Goal: Information Seeking & Learning: Compare options

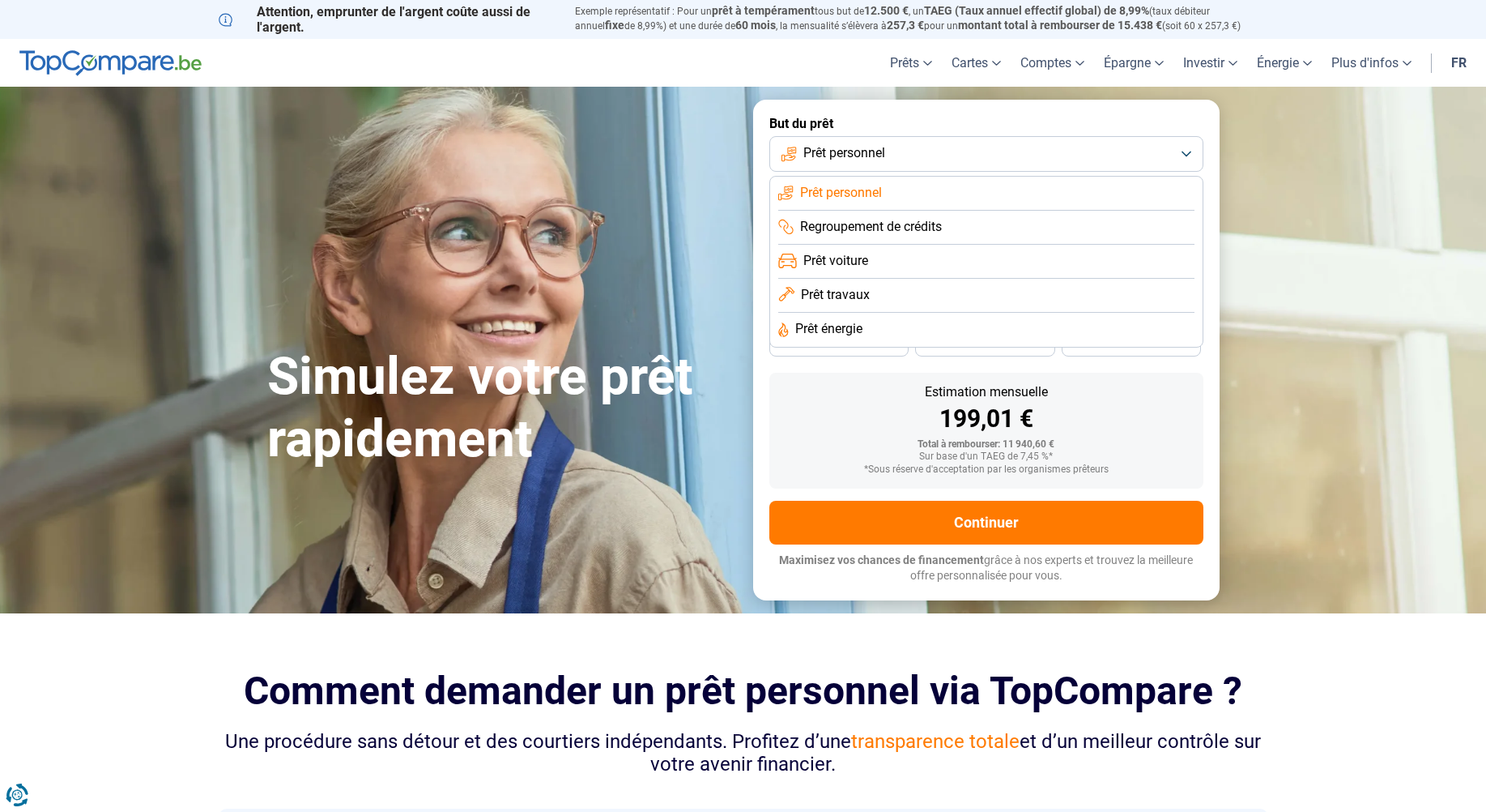
click at [851, 263] on span "Prêt voiture" at bounding box center [836, 261] width 65 height 18
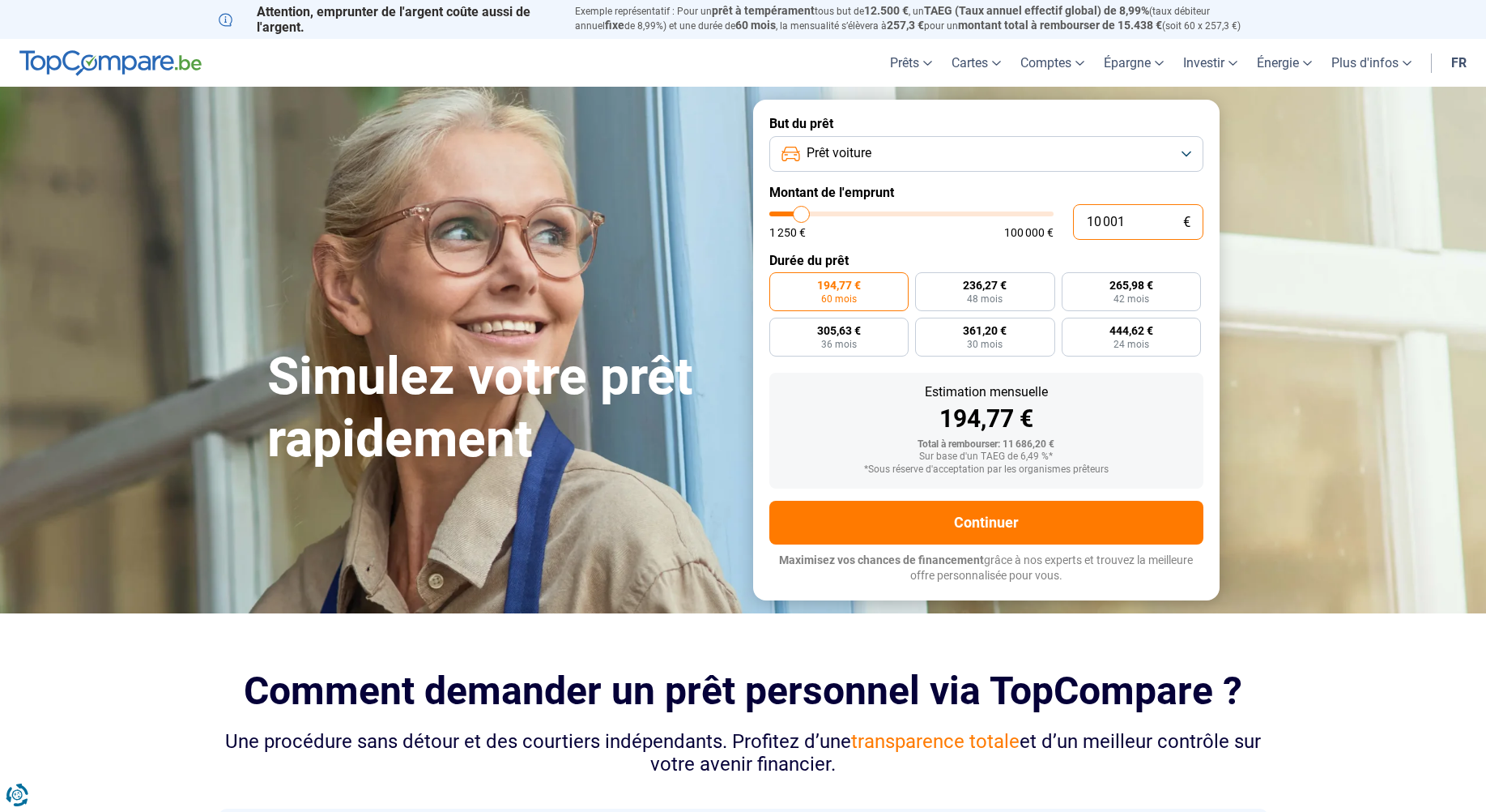
click at [1145, 216] on input "10 001" at bounding box center [1138, 222] width 130 height 36
drag, startPoint x: 1134, startPoint y: 220, endPoint x: 1070, endPoint y: 218, distance: 64.0
click at [1070, 218] on div "10 001 € 1 250 € 100 000 €" at bounding box center [986, 222] width 434 height 36
type input "9"
type input "1250"
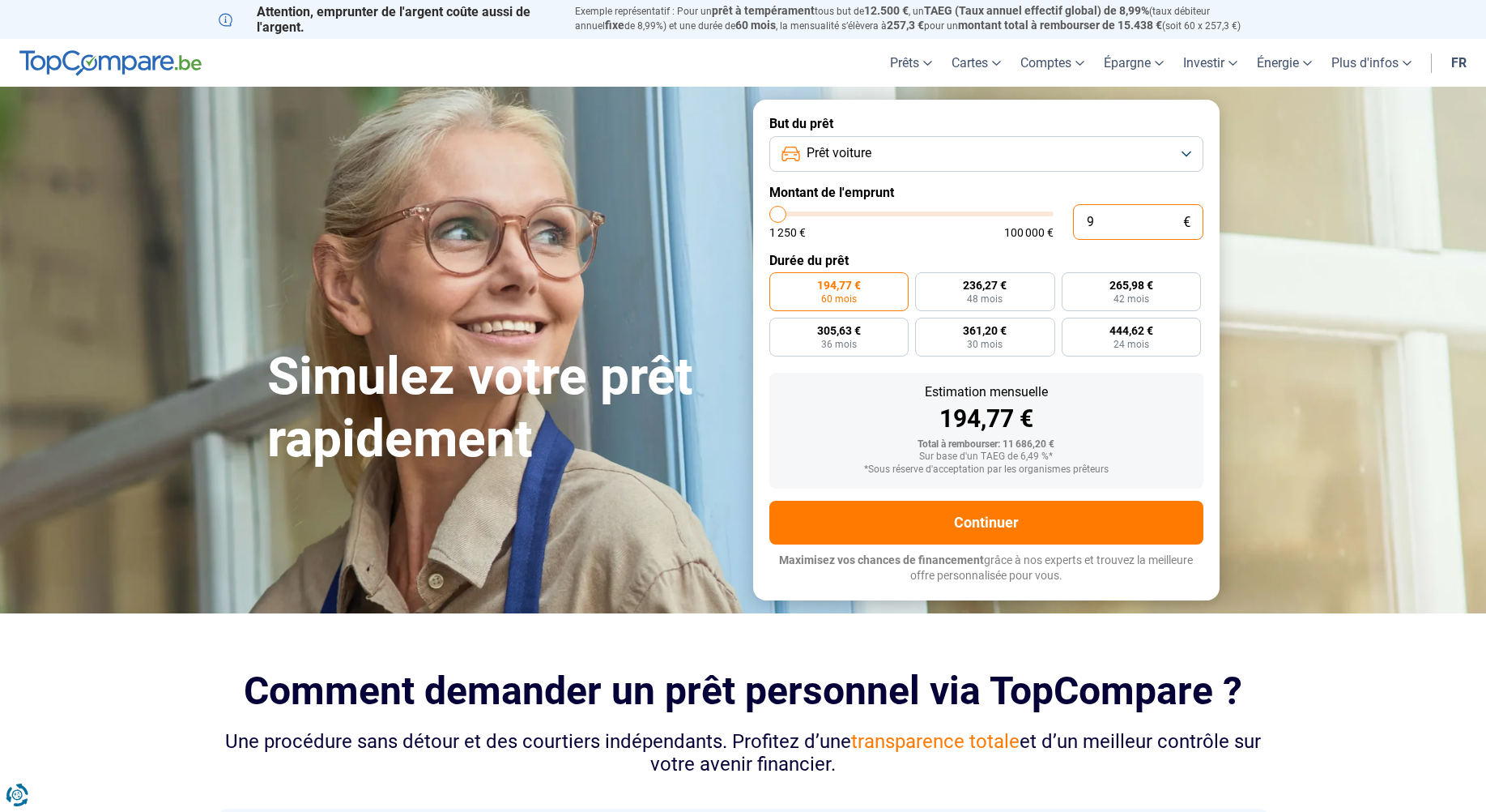
type input "90"
type input "1250"
type input "900"
type input "1250"
type input "9 000"
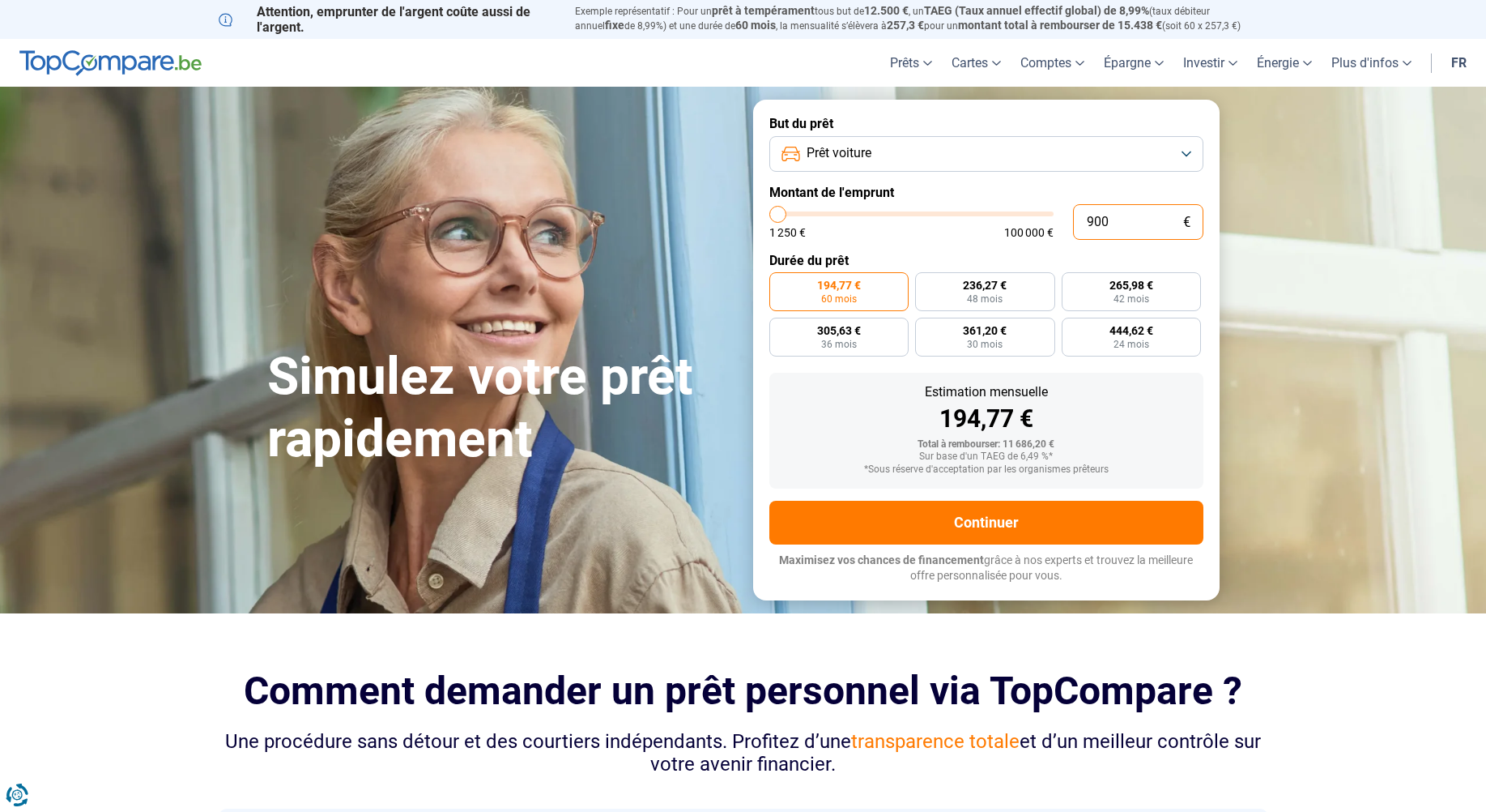
type input "9000"
type input "90 000"
type input "90000"
type input "9 000"
type input "9000"
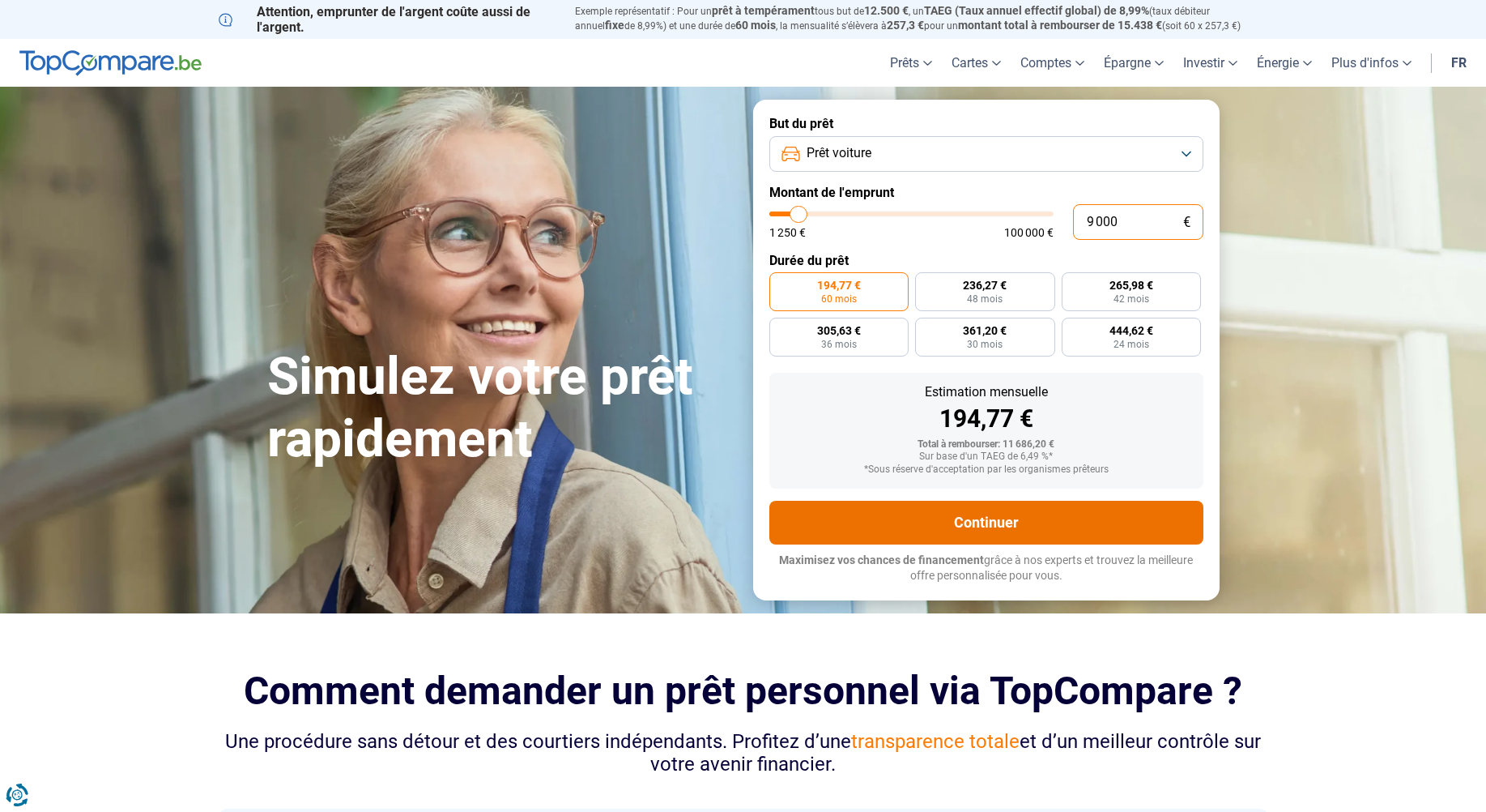
radio input "true"
type input "9 000"
click at [975, 519] on button "Continuer" at bounding box center [986, 523] width 434 height 44
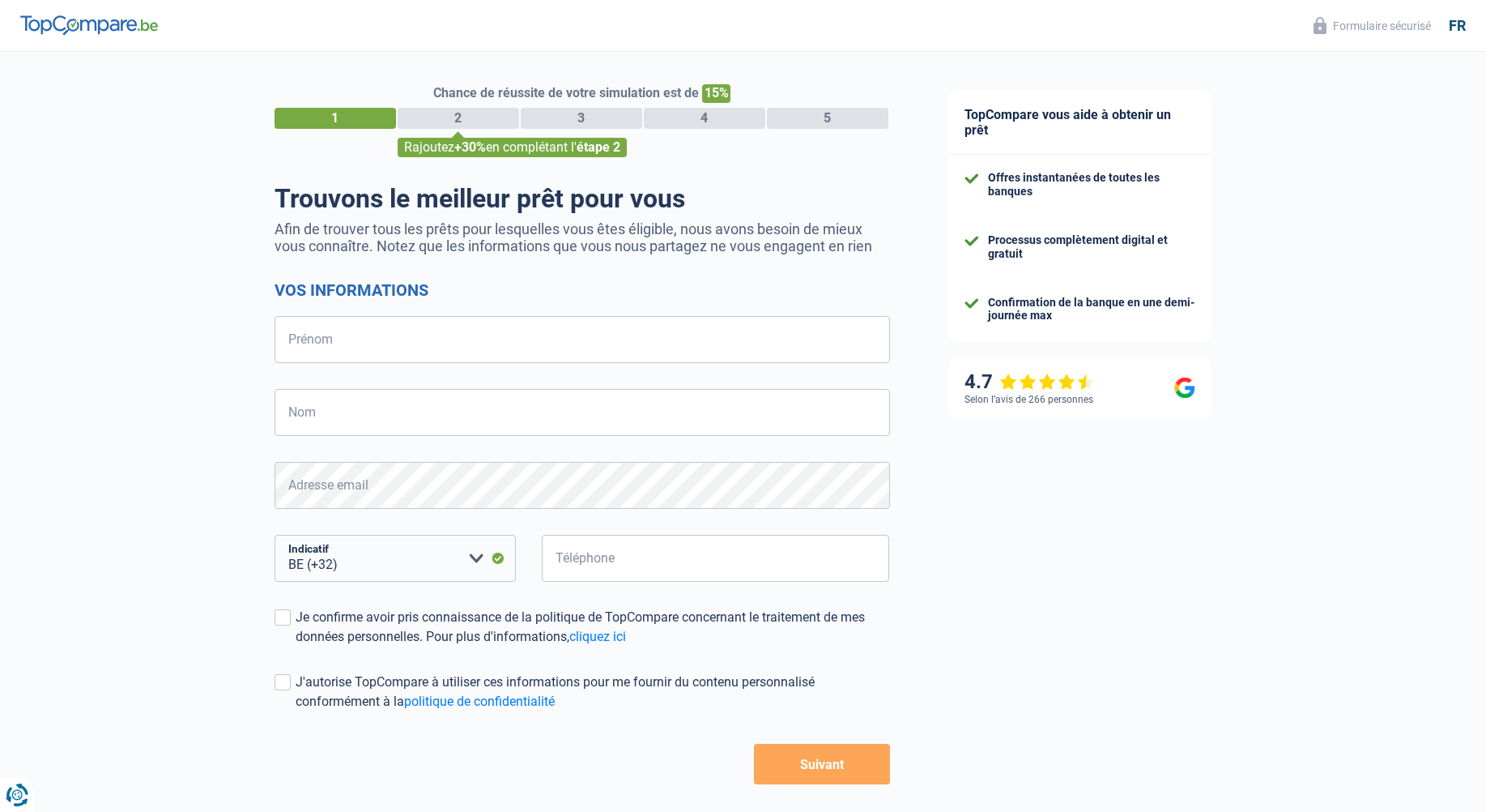
select select "32"
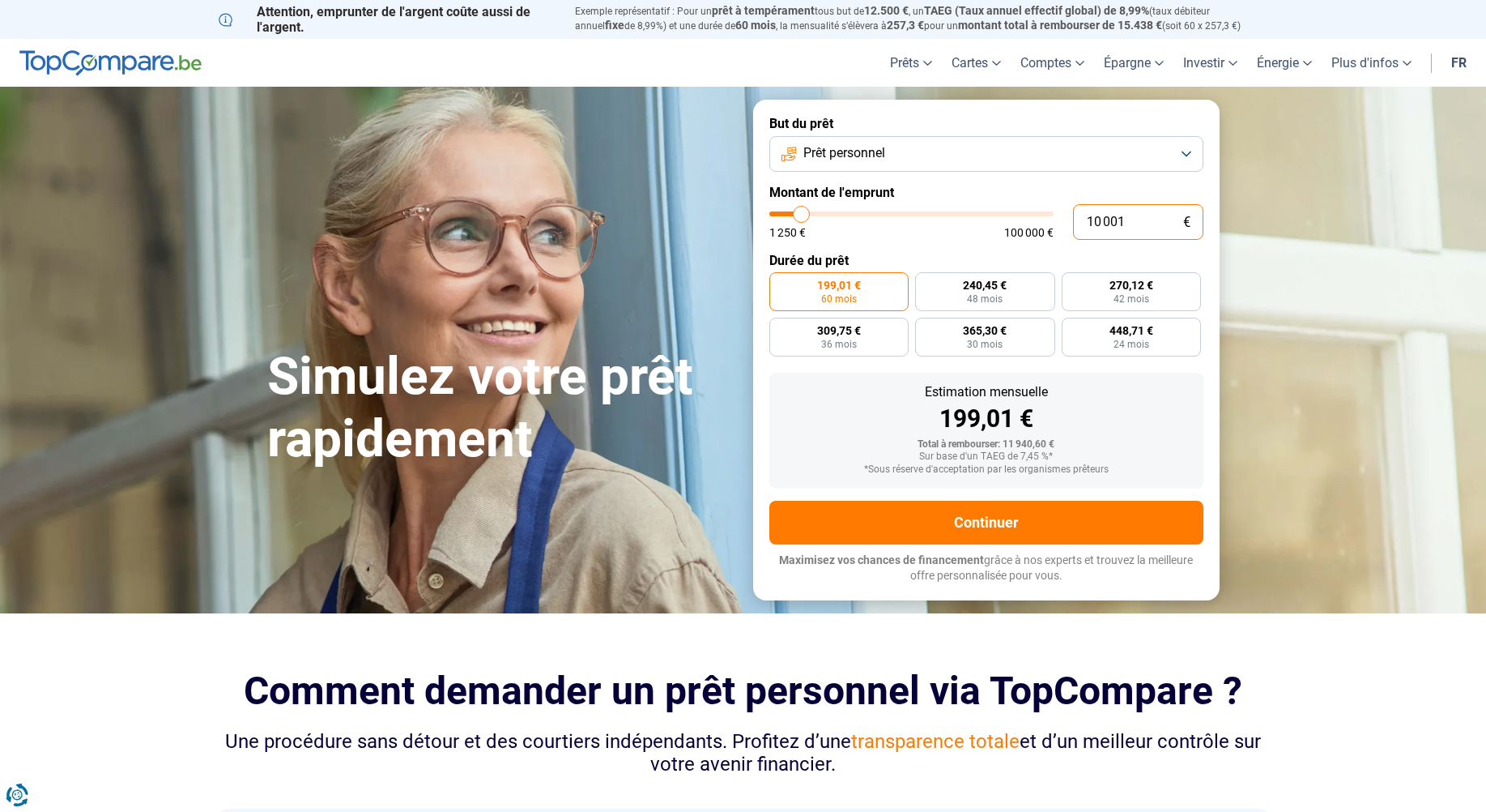
drag, startPoint x: 1139, startPoint y: 222, endPoint x: 1077, endPoint y: 215, distance: 61.9
click at [1077, 215] on input "10 001" at bounding box center [1138, 222] width 130 height 36
type input "11 000"
type input "11000"
type input "11 750"
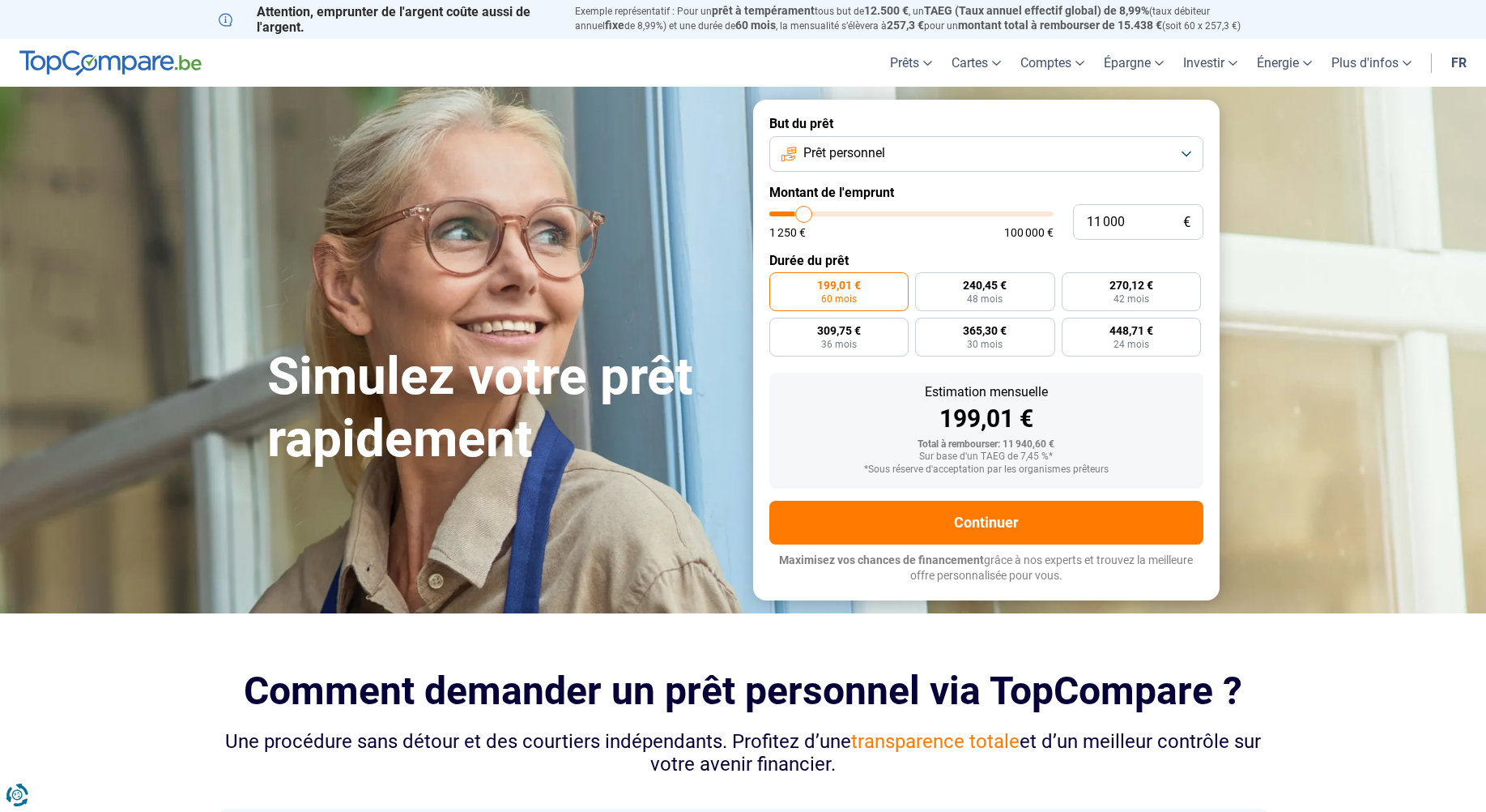
type input "11750"
type input "12 500"
type input "12500"
type input "13 000"
type input "13000"
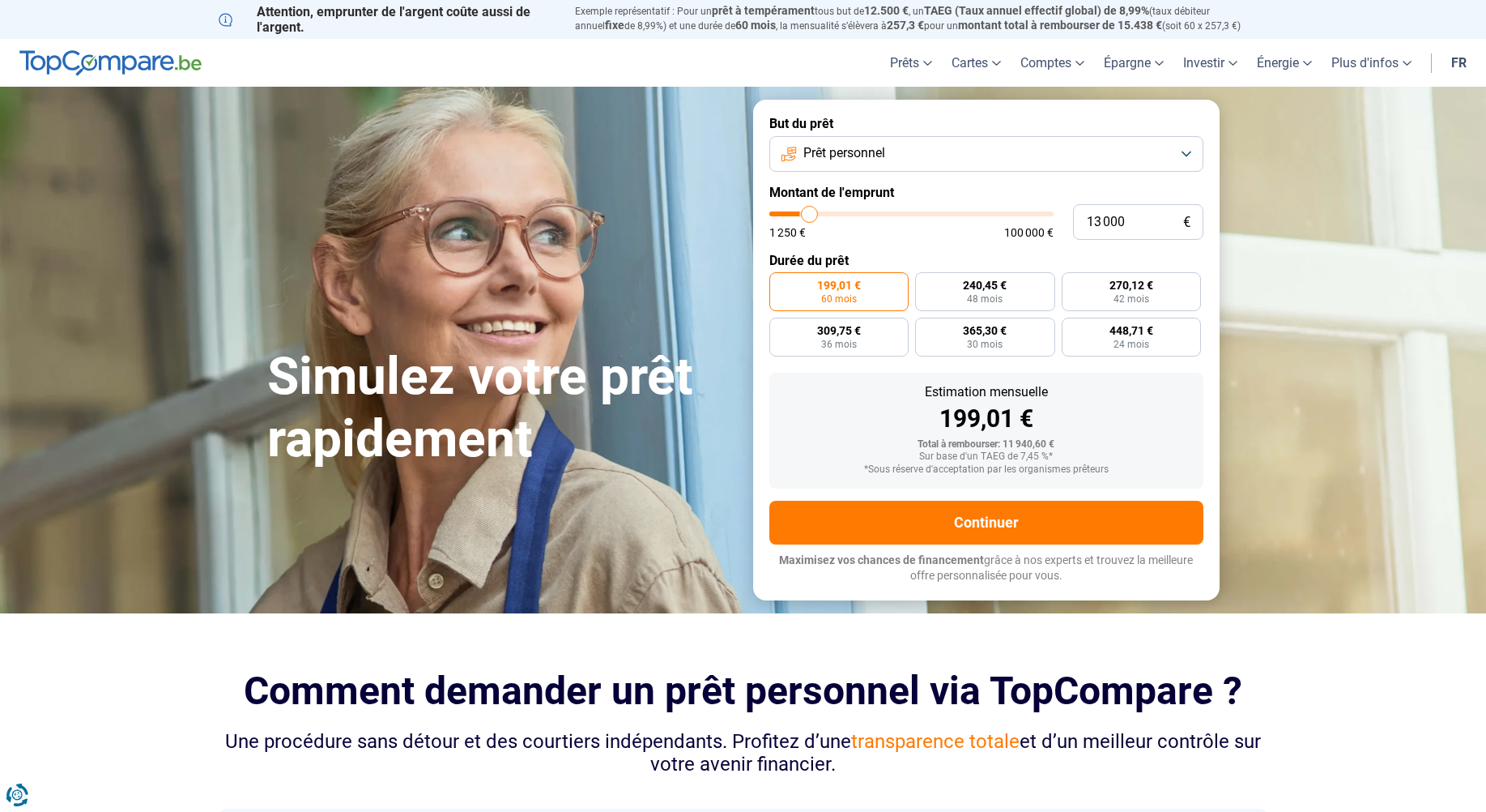
type input "14 500"
type input "14500"
type input "16 250"
type input "16250"
type input "18 500"
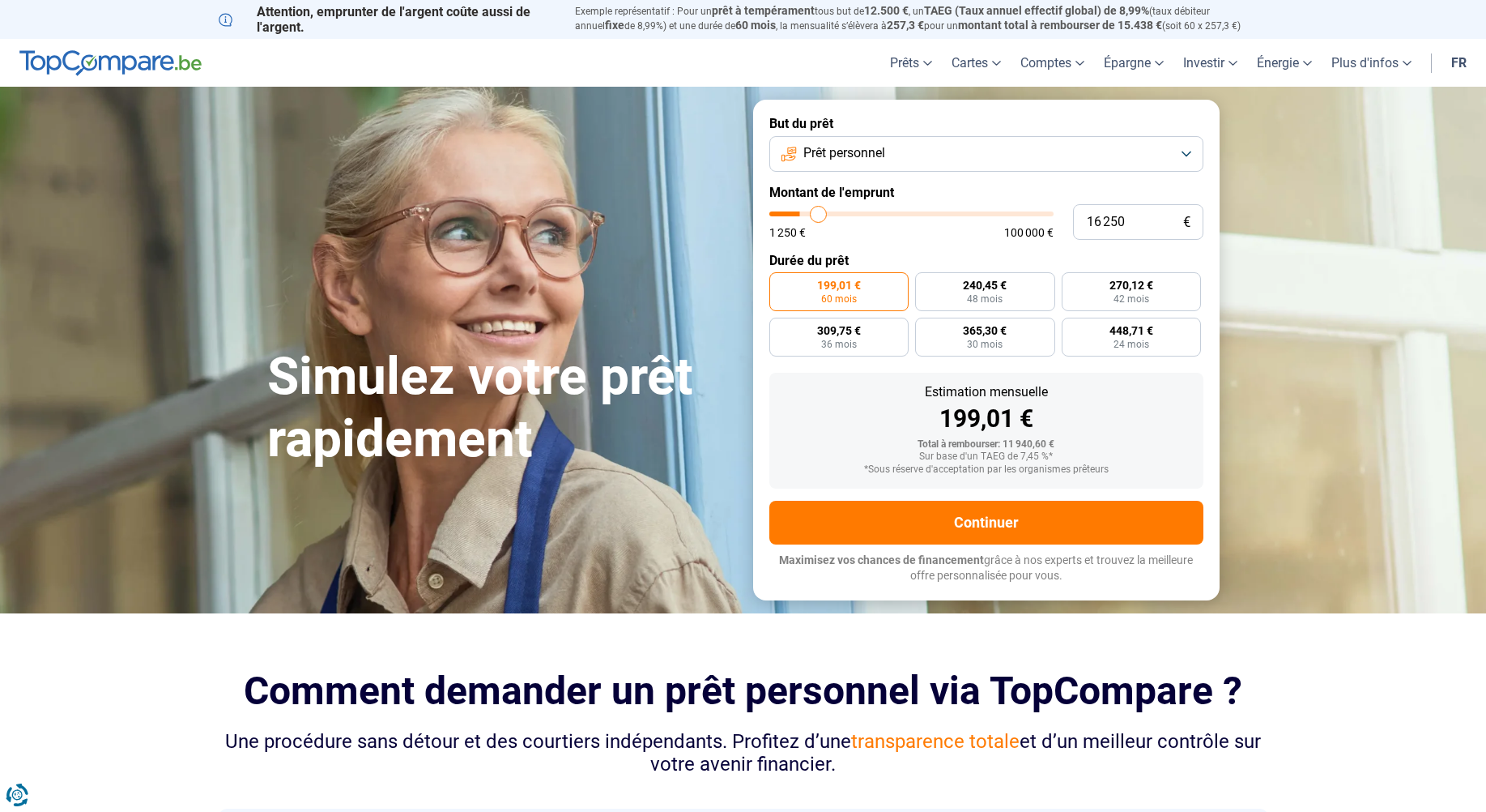
type input "18500"
type input "20 000"
type input "20000"
type input "20 250"
type input "20250"
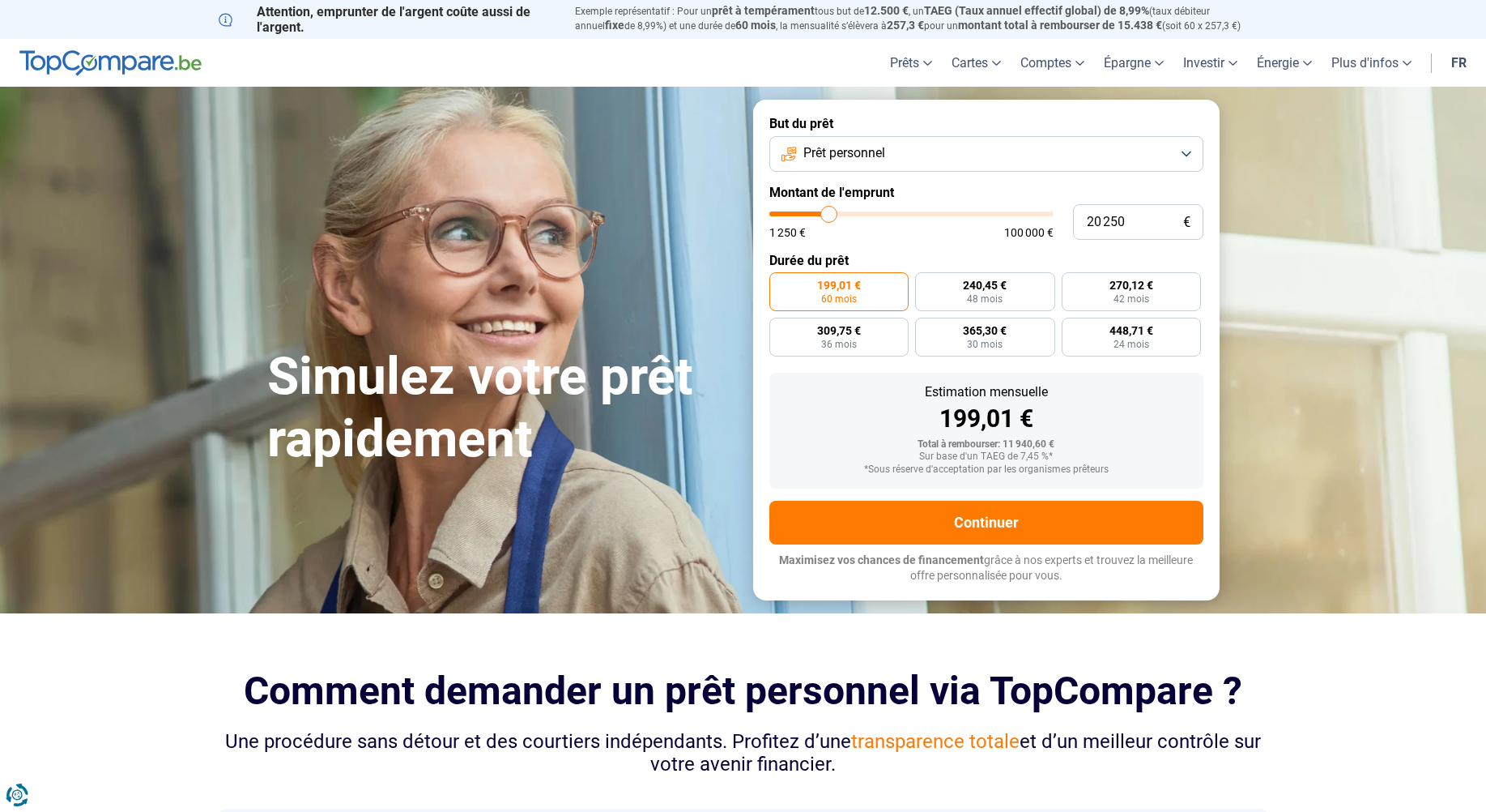
type input "22 250"
type input "22250"
type input "25 000"
type input "25000"
type input "26 000"
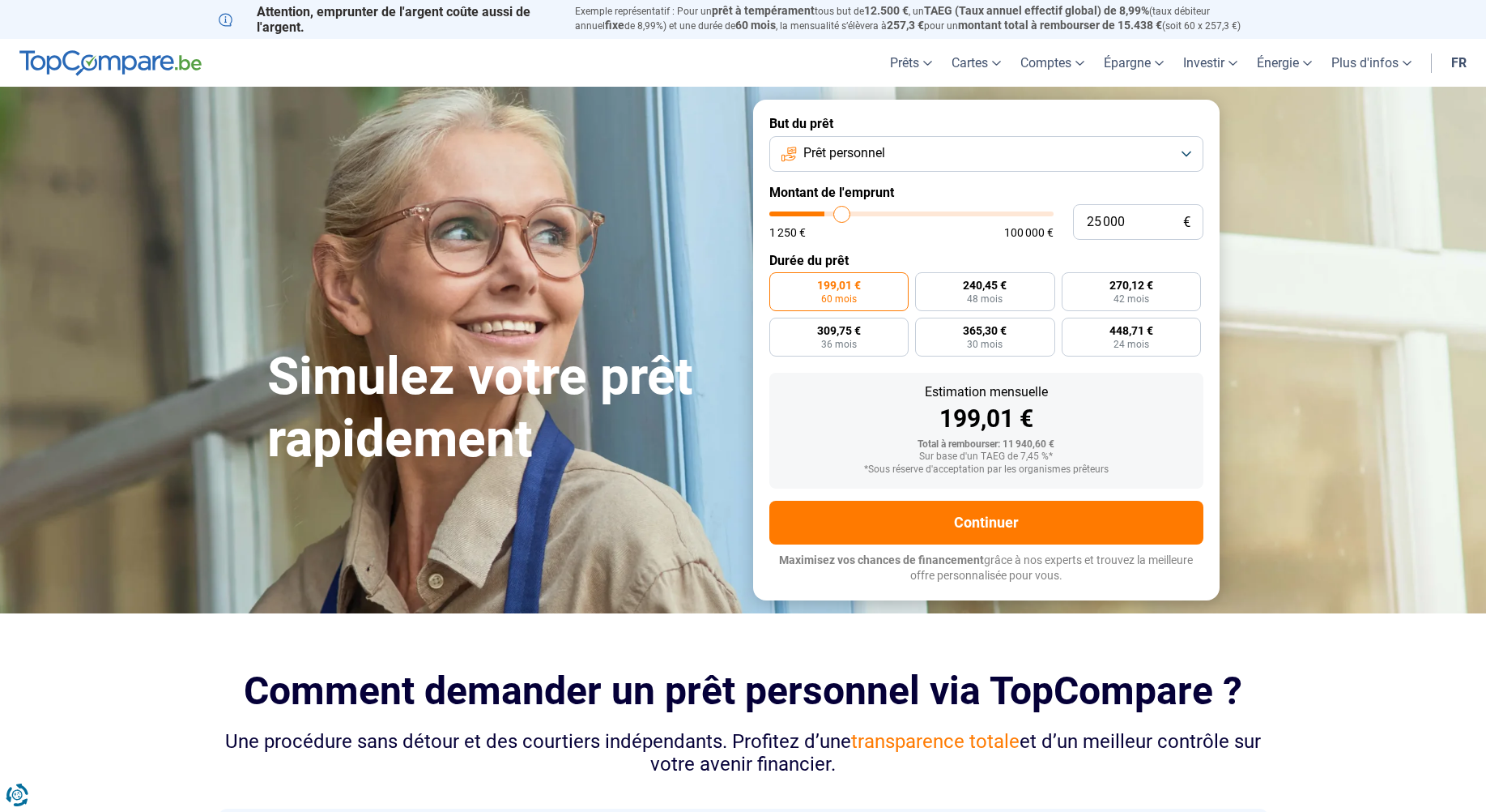
type input "26000"
type input "27 250"
drag, startPoint x: 804, startPoint y: 214, endPoint x: 848, endPoint y: 214, distance: 44.5
type input "27250"
click at [848, 214] on input "range" at bounding box center [911, 213] width 284 height 5
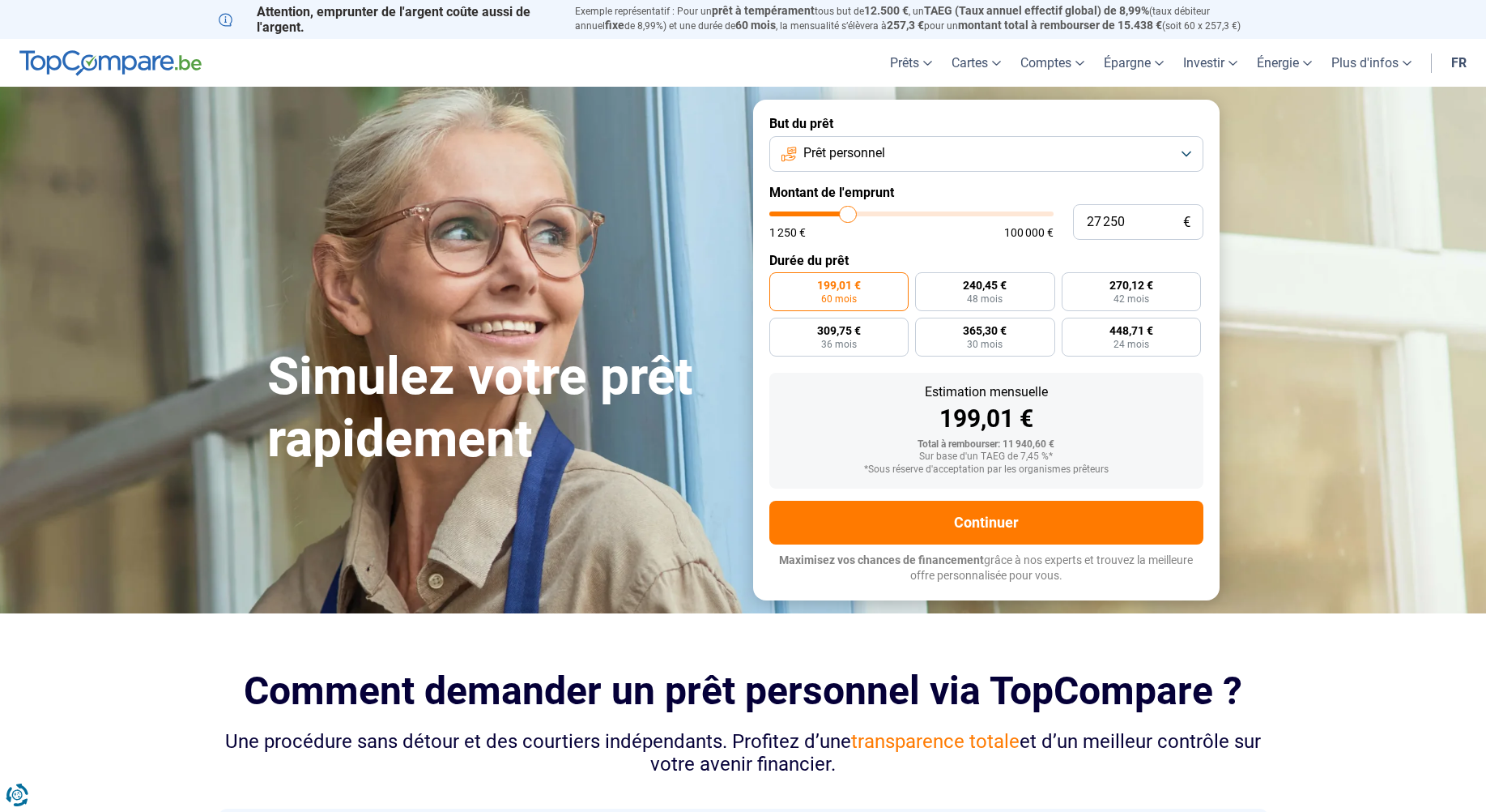
radio input "false"
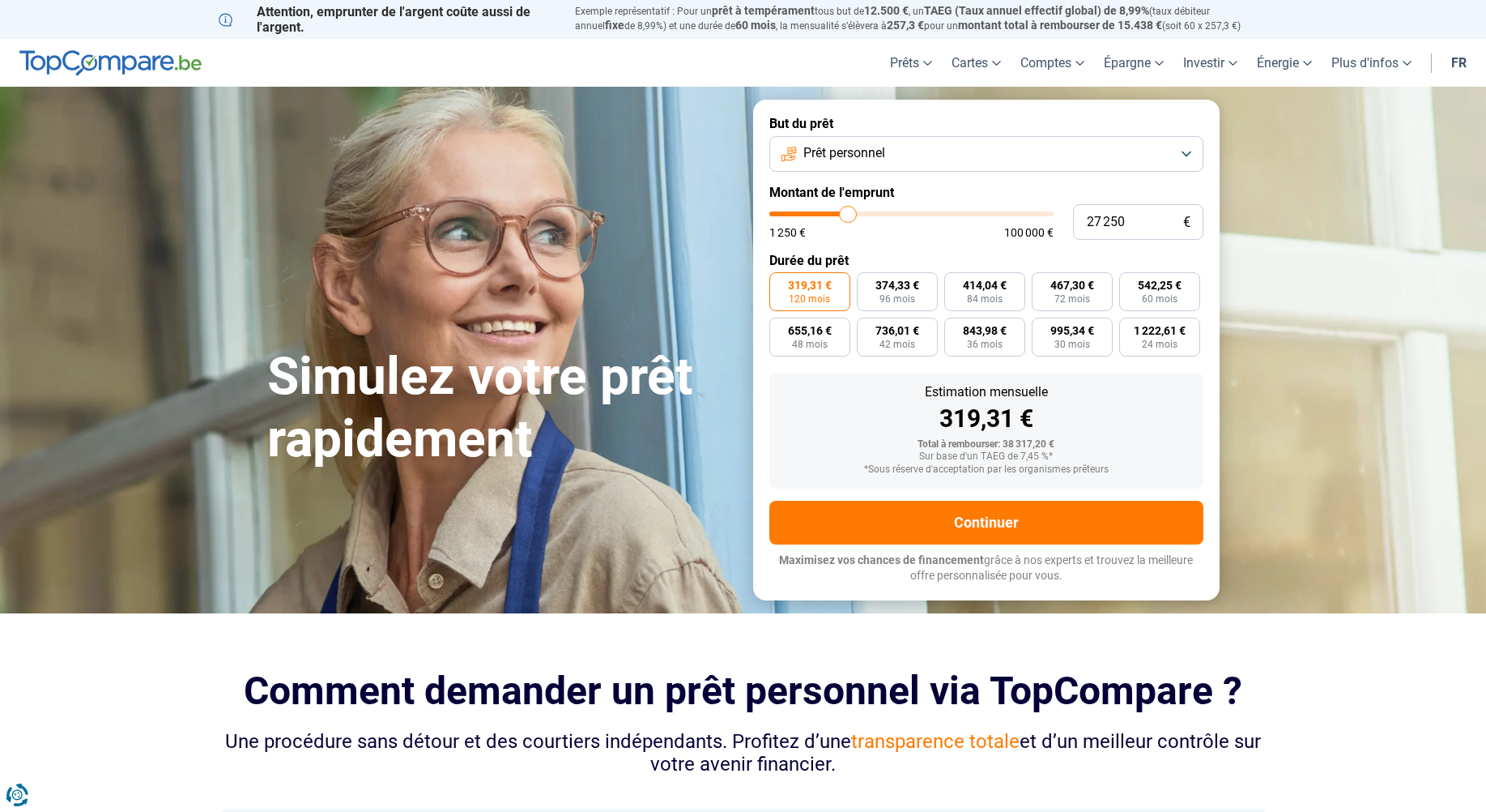
type input "25 250"
type input "25250"
type input "24 250"
type input "24250"
type input "21 750"
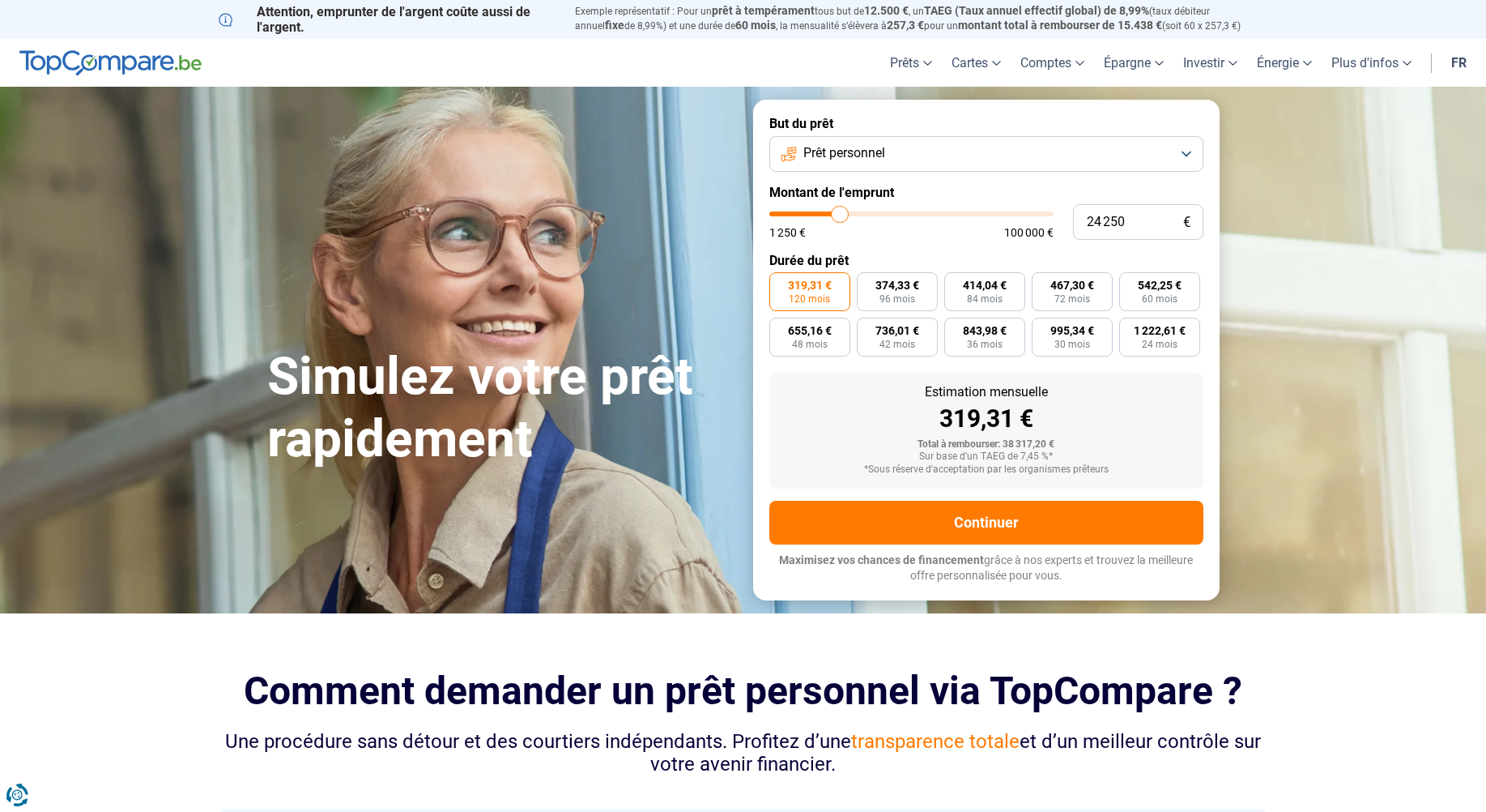
type input "21750"
type input "21 500"
type input "21500"
type input "20 750"
type input "20750"
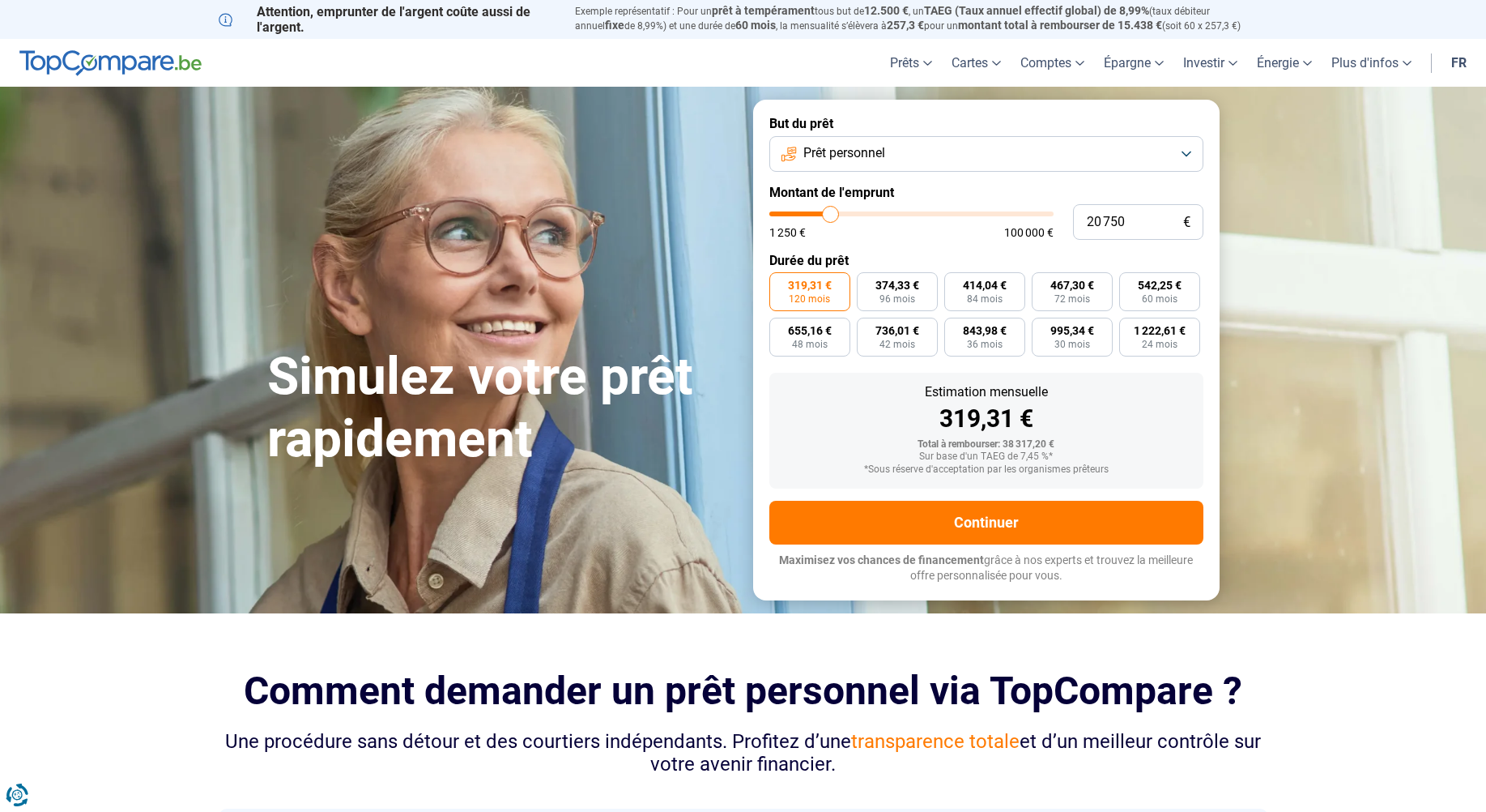
type input "20 000"
type input "20000"
type input "19 750"
type input "19750"
type input "19 000"
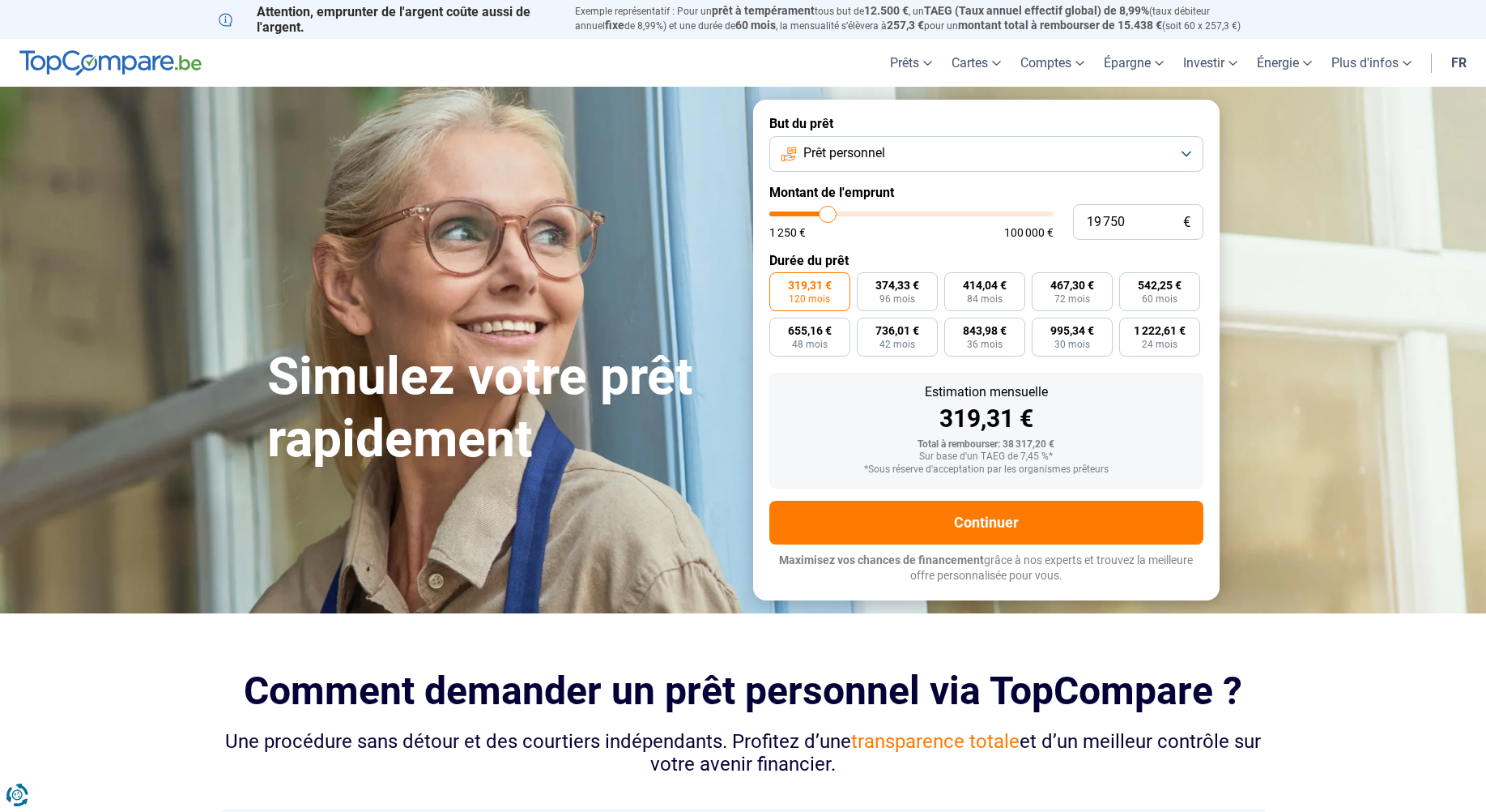
type input "19000"
type input "18 000"
type input "18000"
type input "16 500"
type input "16500"
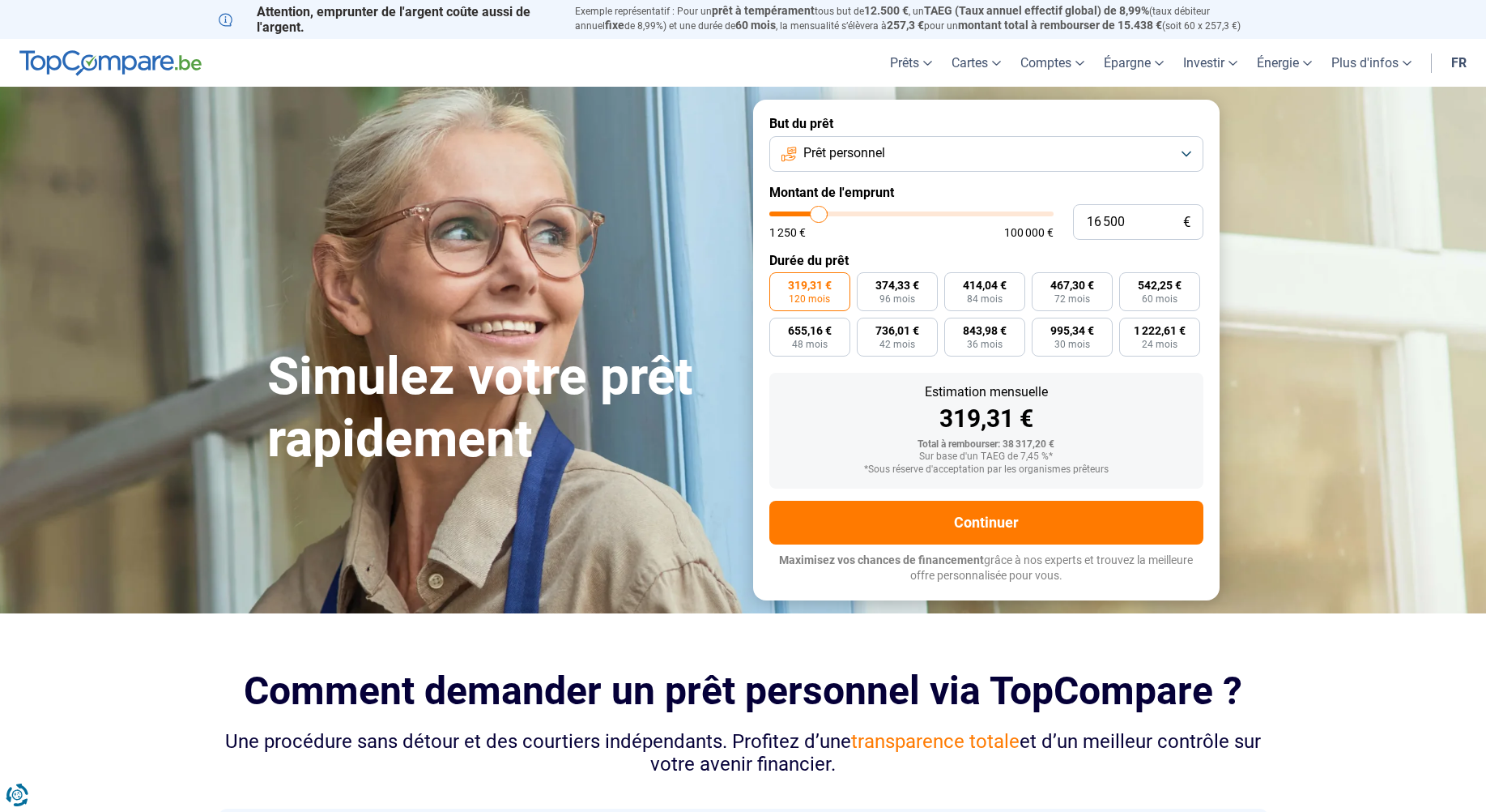
type input "14 250"
type input "14250"
type input "11 250"
type input "11250"
type input "8 500"
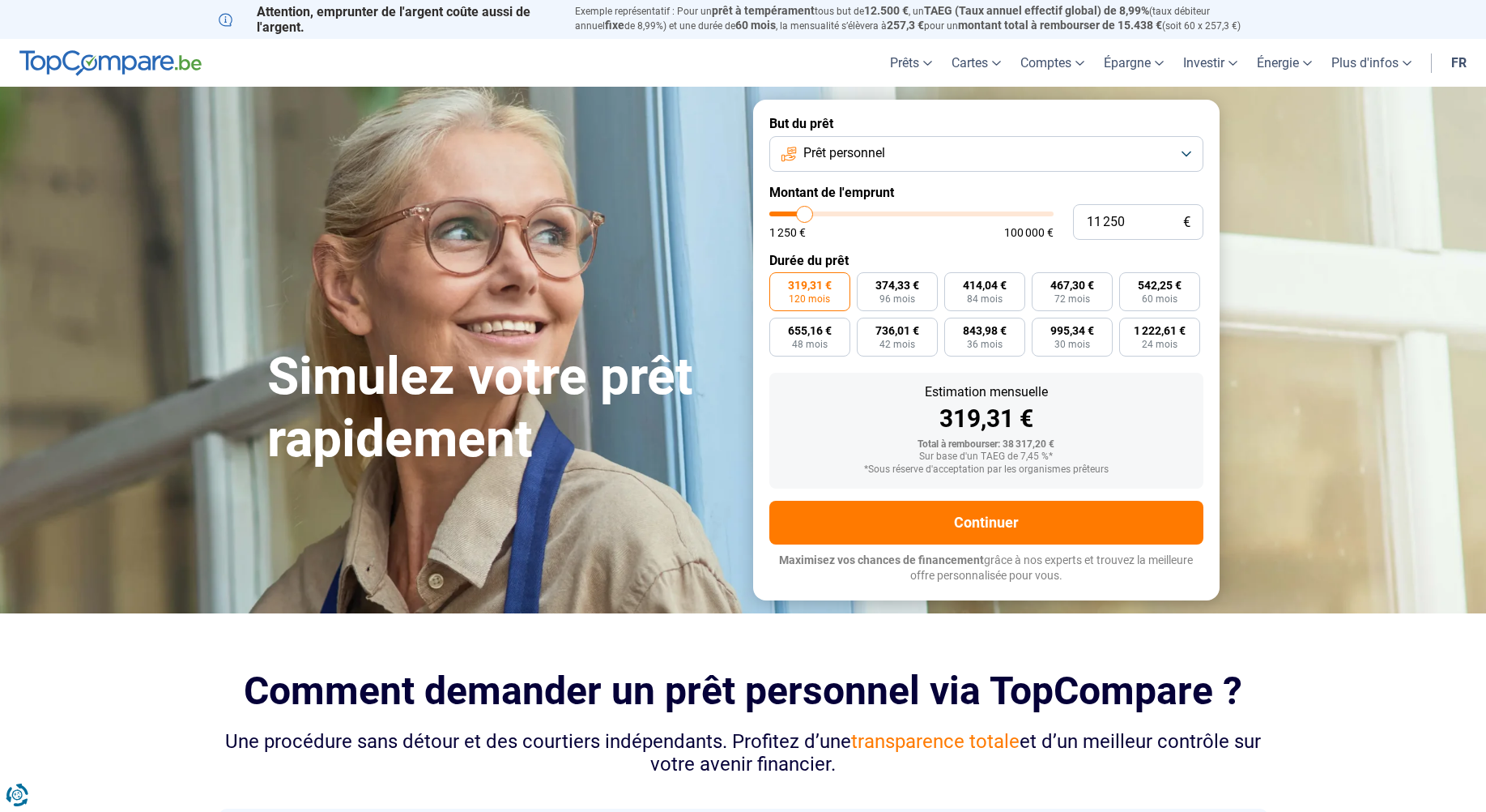
type input "8500"
type input "7 000"
type input "7000"
type input "6 500"
drag, startPoint x: 846, startPoint y: 215, endPoint x: 792, endPoint y: 216, distance: 53.5
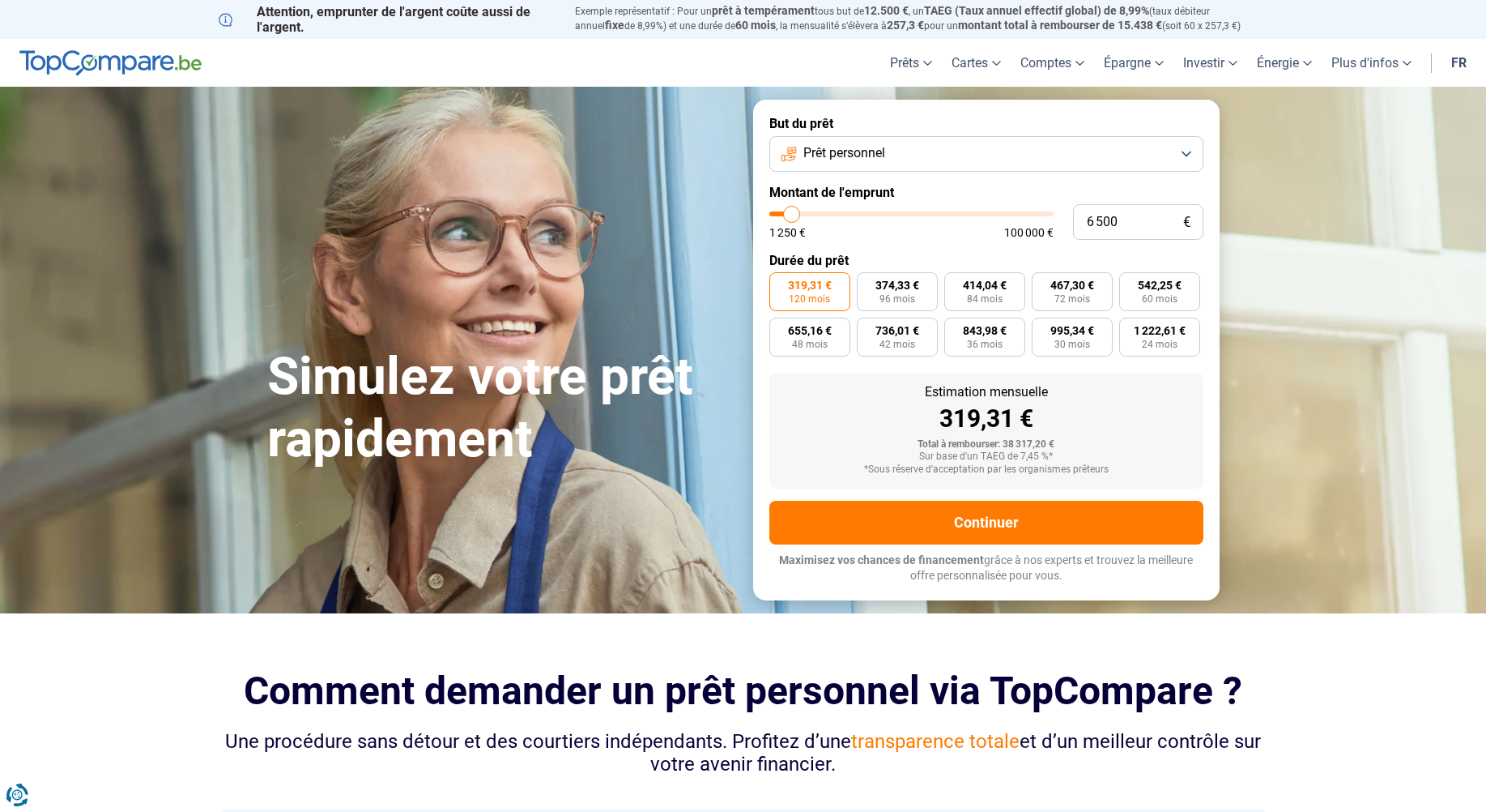
type input "6500"
click at [792, 216] on input "range" at bounding box center [911, 213] width 284 height 5
radio input "true"
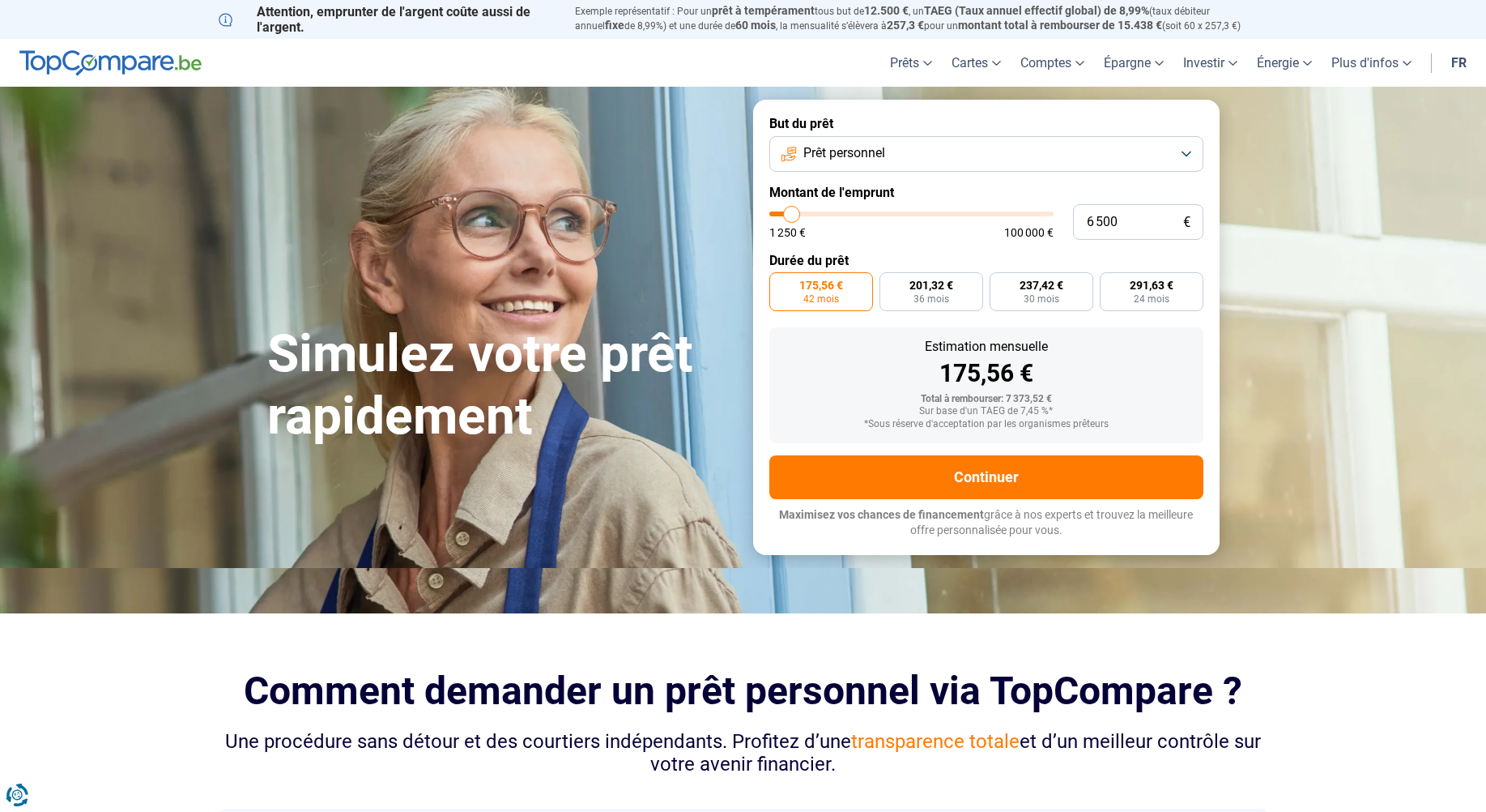
type input "4 500"
type input "4500"
type input "1 250"
drag, startPoint x: 791, startPoint y: 215, endPoint x: 766, endPoint y: 215, distance: 25.1
type input "1250"
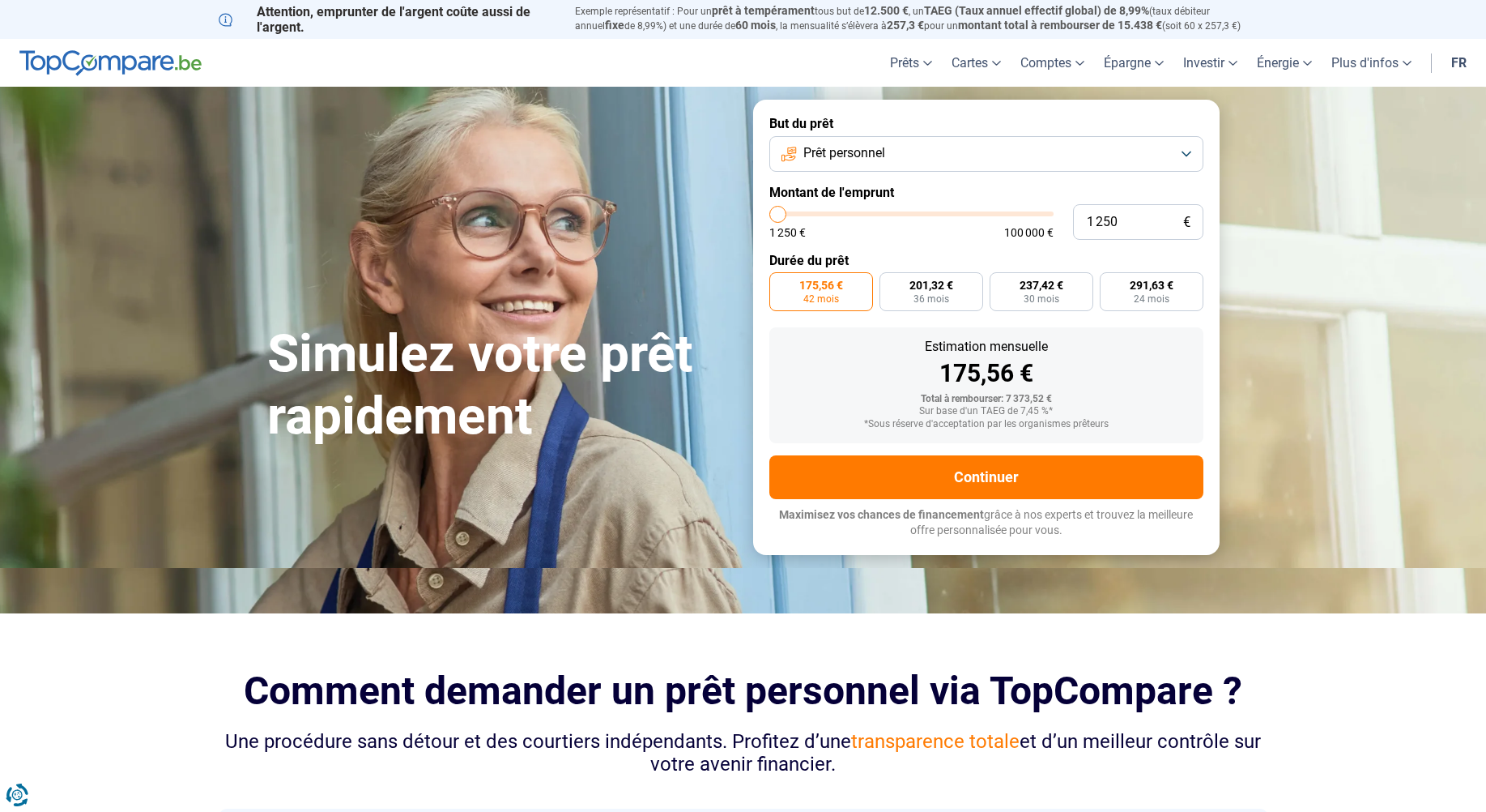
click at [769, 215] on input "range" at bounding box center [911, 213] width 284 height 5
radio input "true"
type input "1 500"
type input "1500"
type input "2 750"
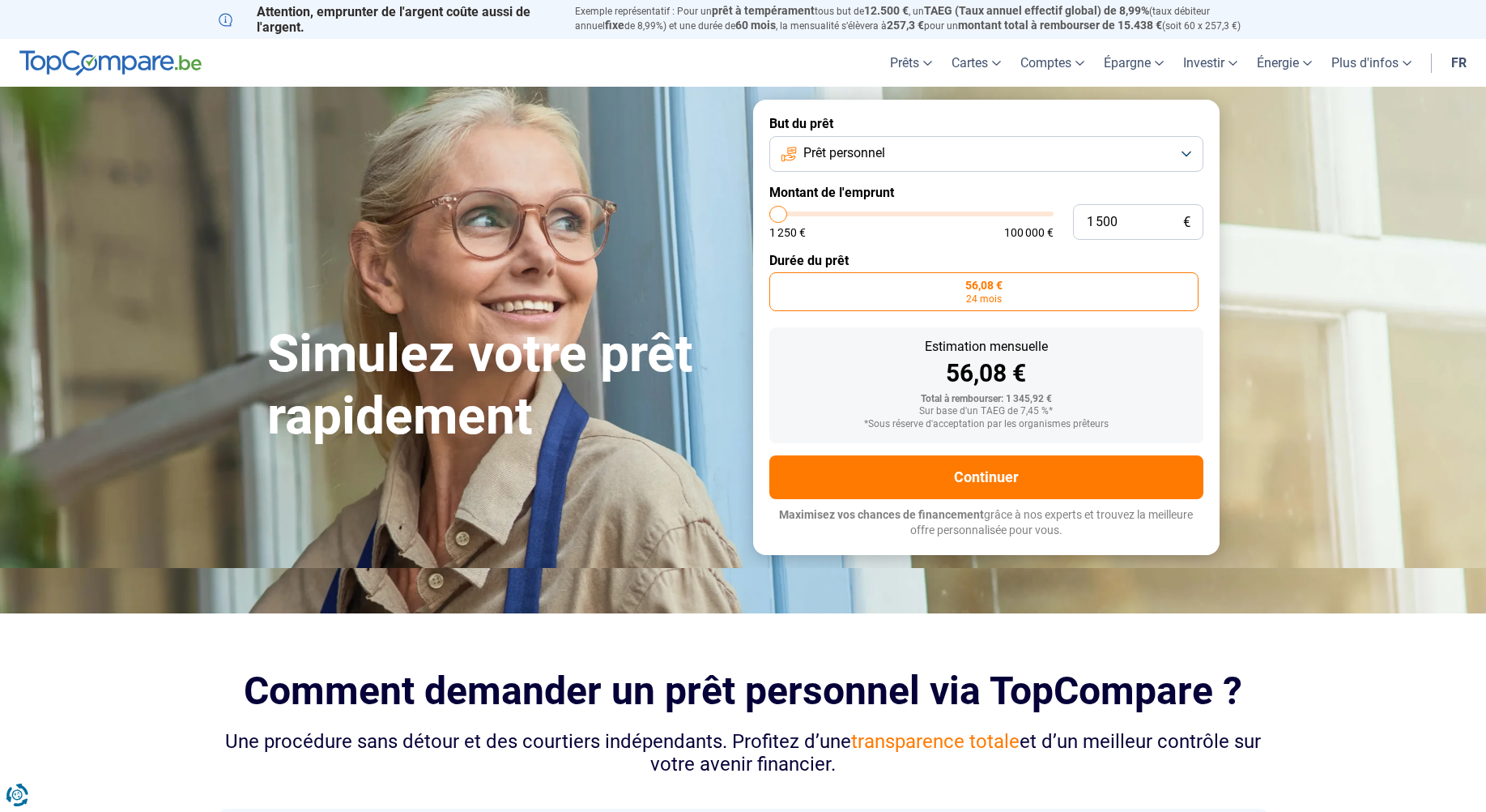
type input "2750"
type input "3 500"
type input "3500"
type input "4 500"
type input "4500"
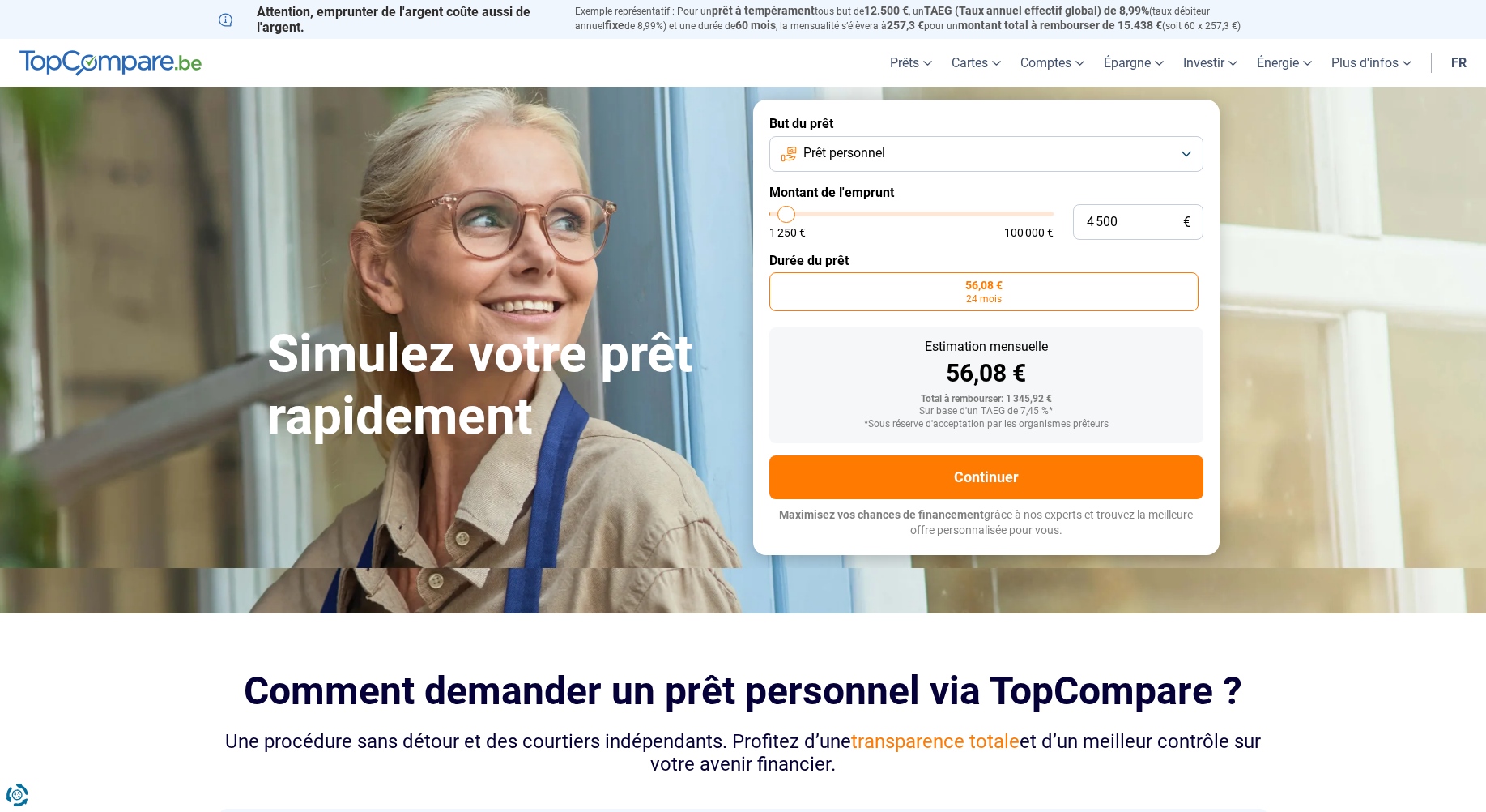
type input "5 500"
type input "5500"
type input "6 500"
type input "6500"
type input "6 750"
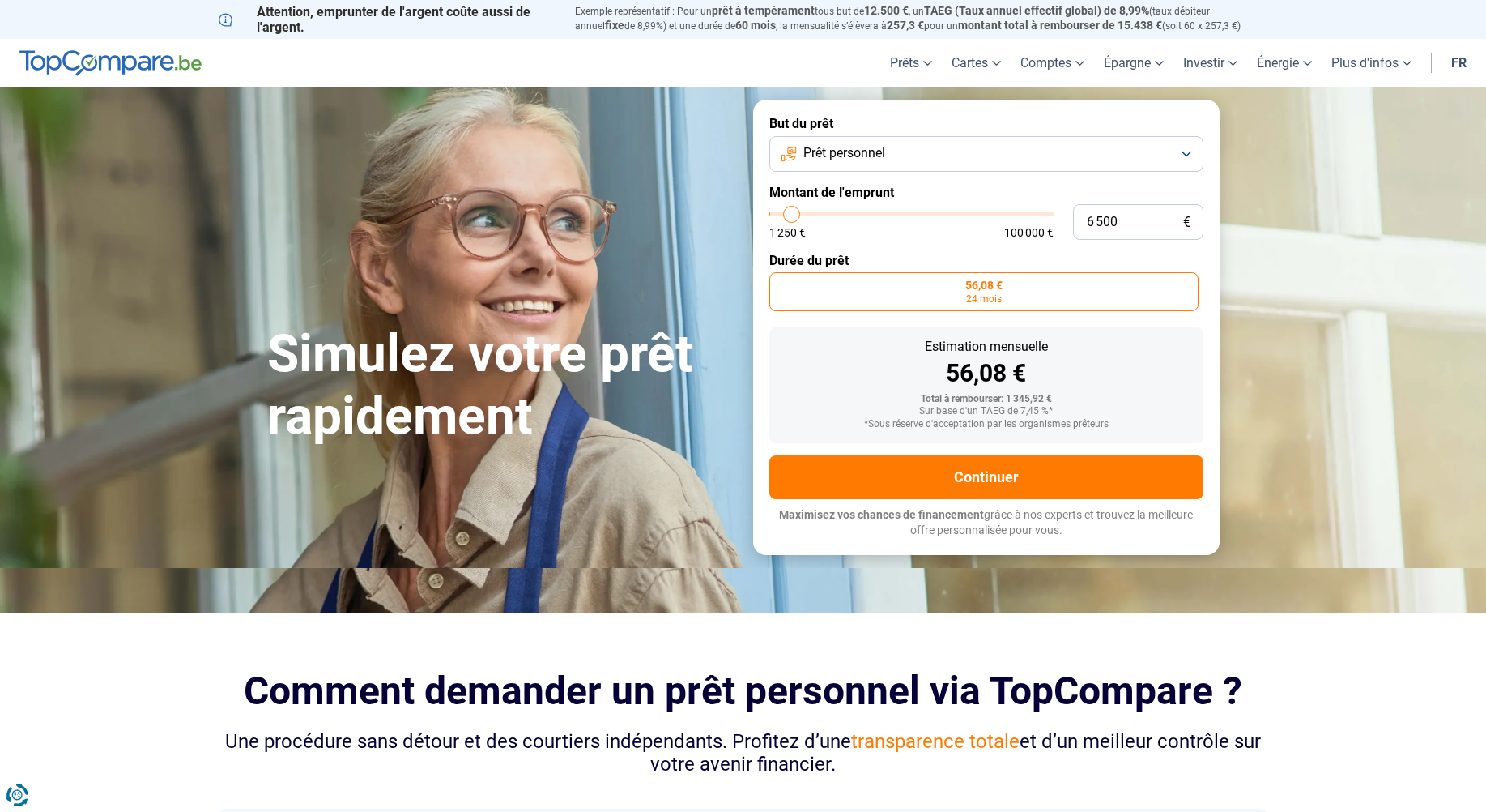
type input "6750"
type input "7 250"
type input "7250"
type input "7 500"
type input "7500"
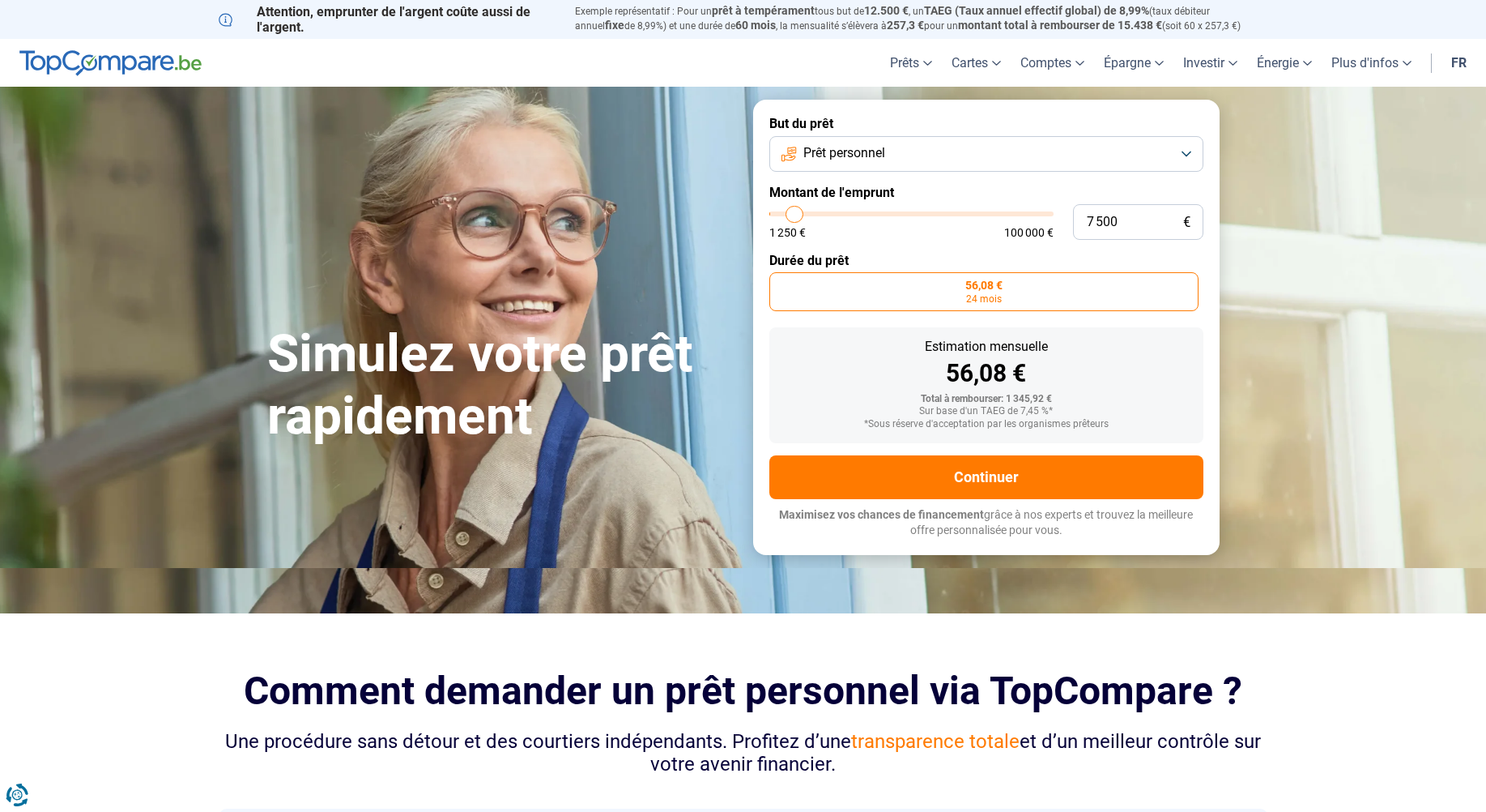
type input "8 250"
type input "8250"
type input "8 500"
type input "8500"
type input "9 000"
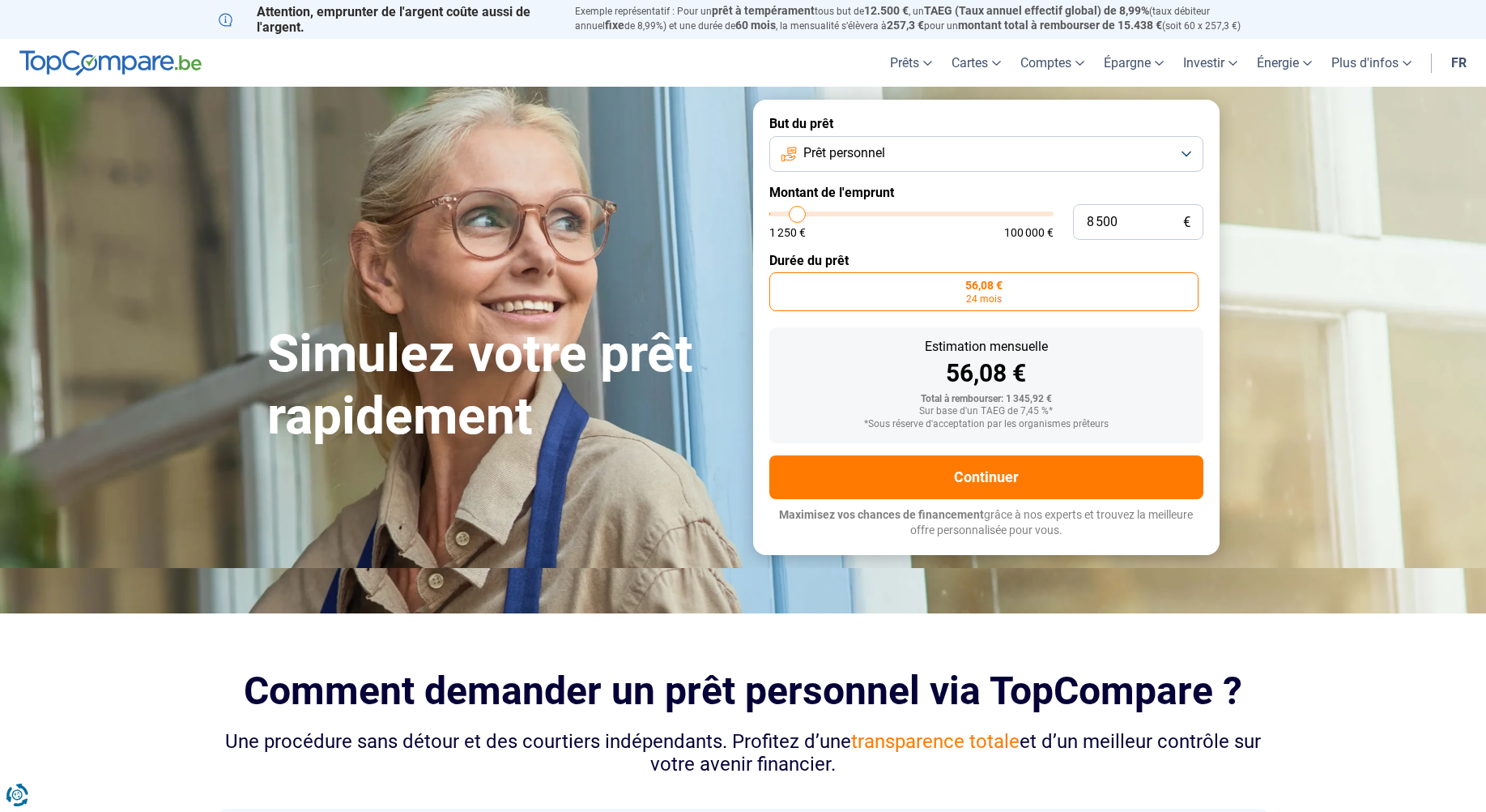
type input "9000"
type input "9 500"
type input "9500"
type input "9 750"
type input "9750"
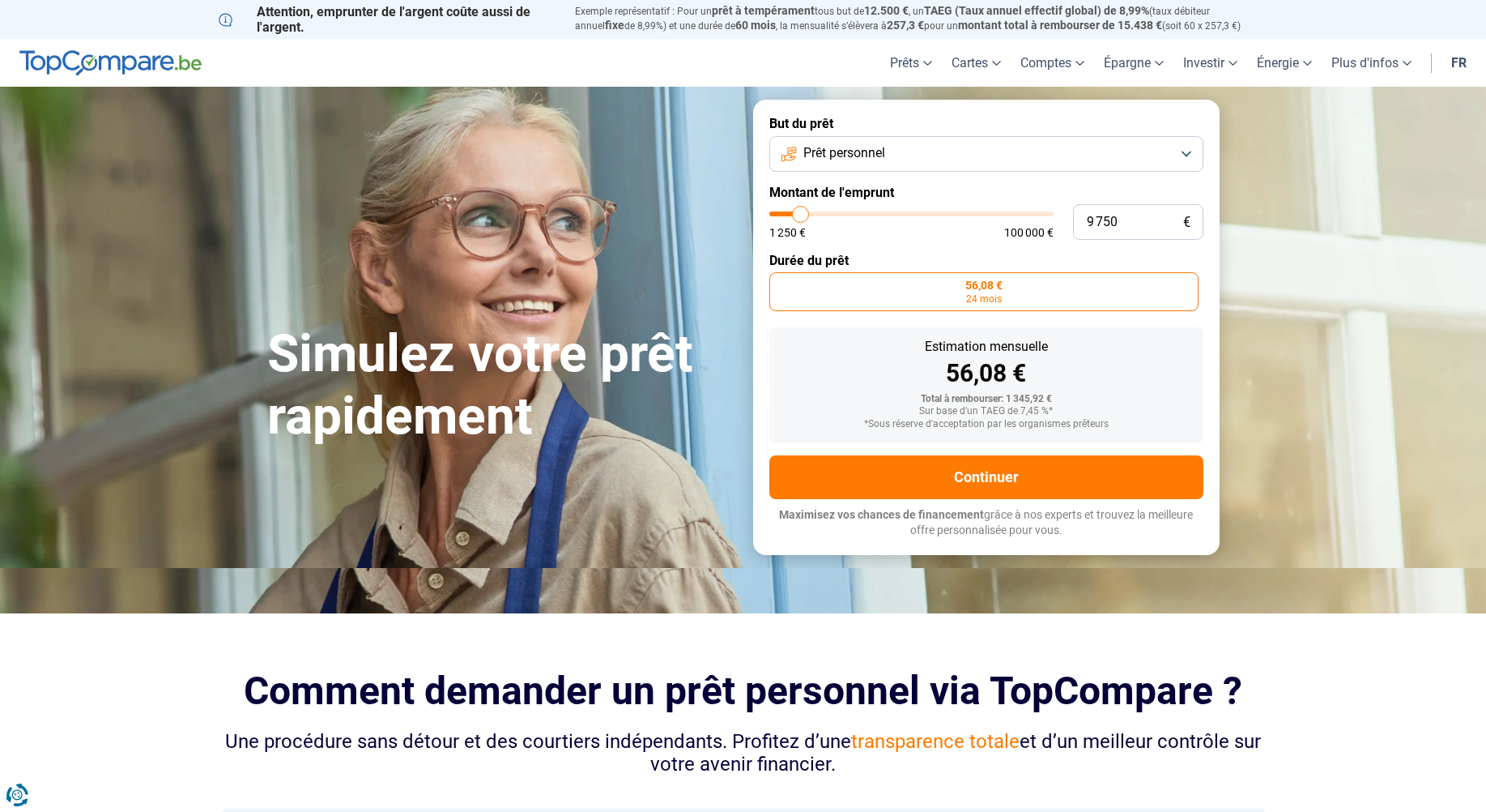
type input "10 250"
type input "10250"
type input "11 250"
type input "11250"
type input "12 000"
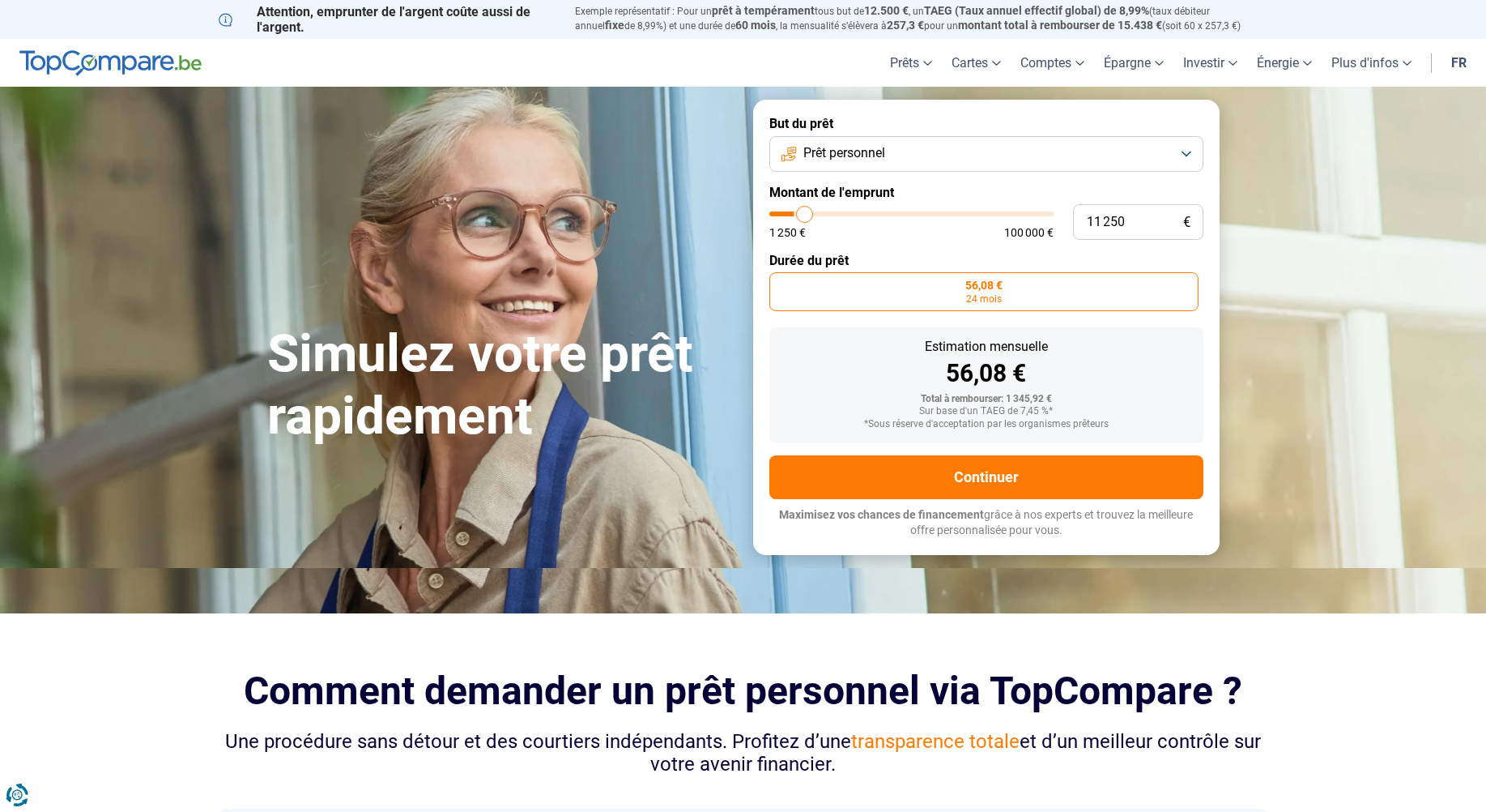
type input "12000"
type input "13 250"
type input "13250"
type input "14 500"
type input "14500"
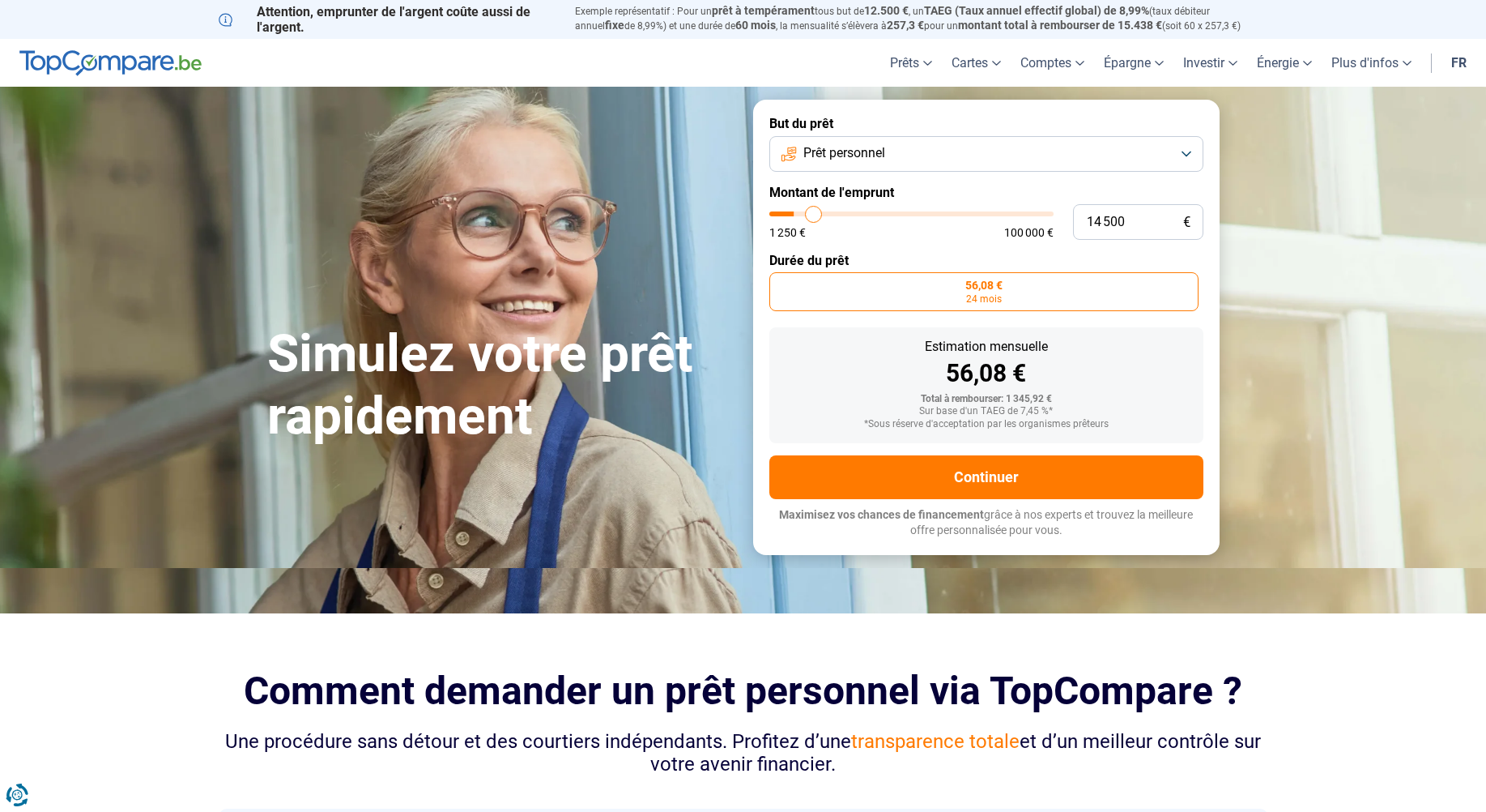
type input "14 750"
type input "14750"
type input "15 500"
type input "15500"
type input "15 750"
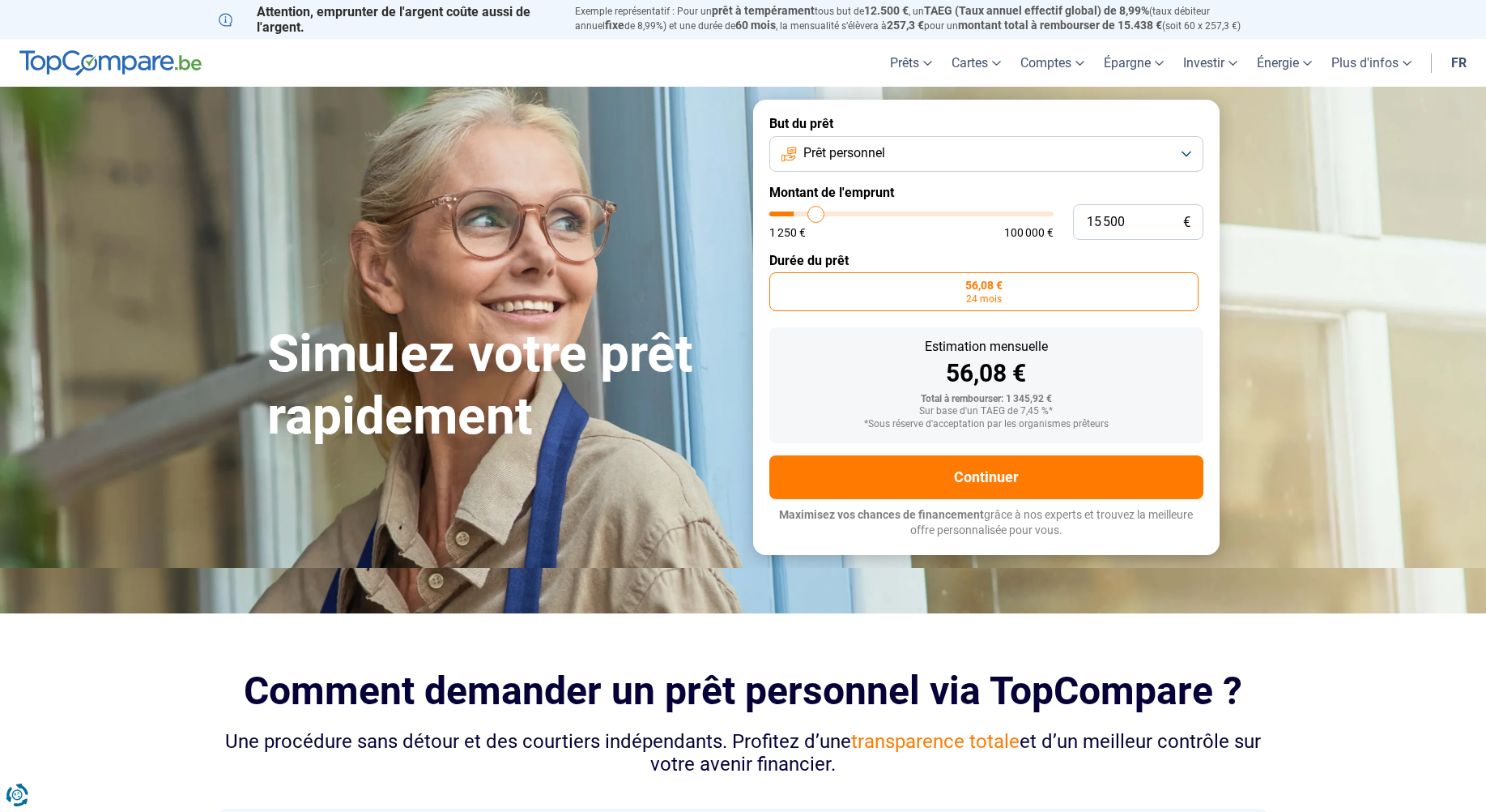
type input "15750"
type input "16 250"
type input "16250"
type input "17 000"
type input "17000"
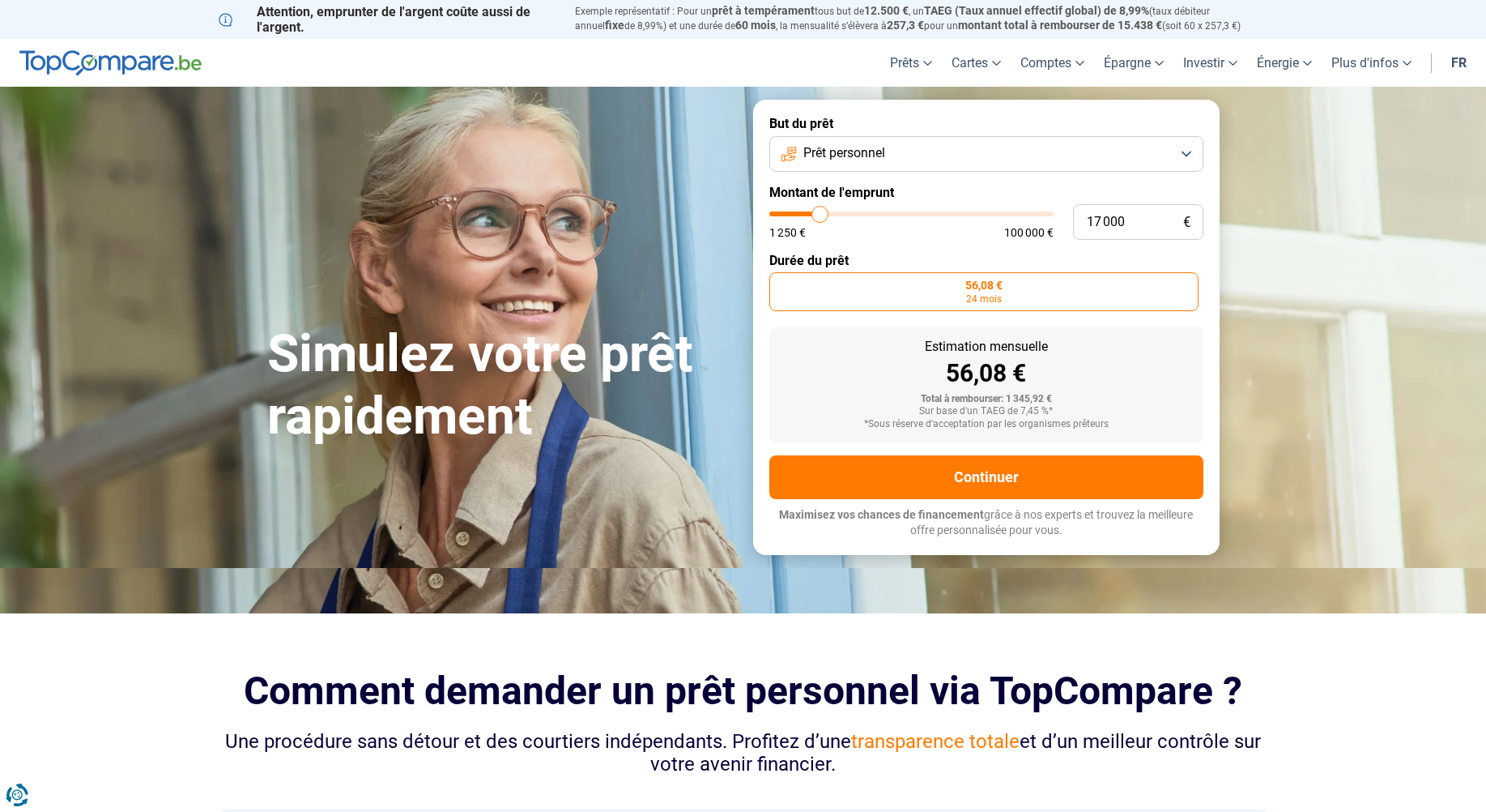
type input "17 500"
type input "17500"
type input "18 500"
type input "18500"
type input "18 750"
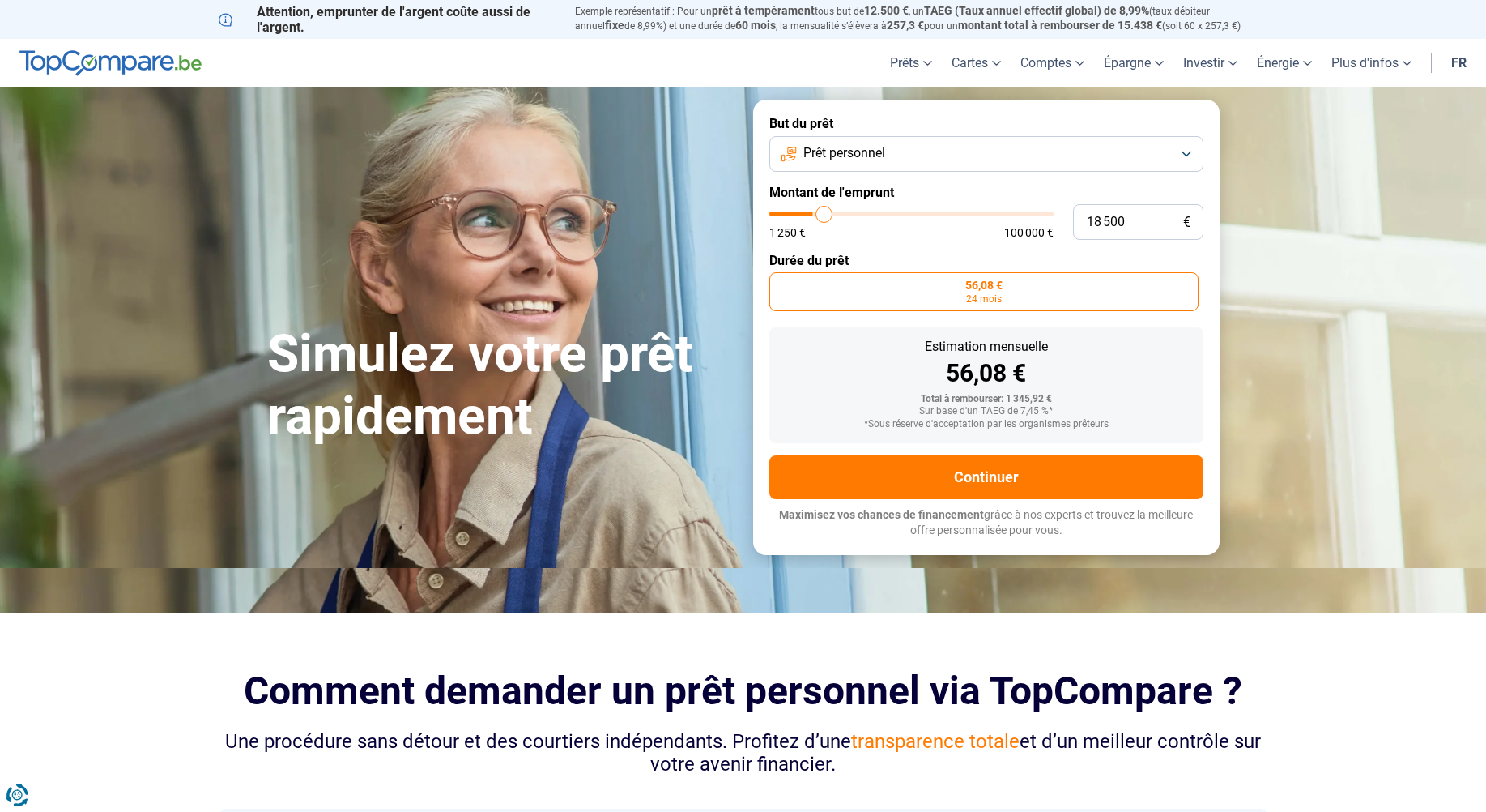
type input "18750"
type input "18 000"
type input "18000"
type input "17 000"
type input "17000"
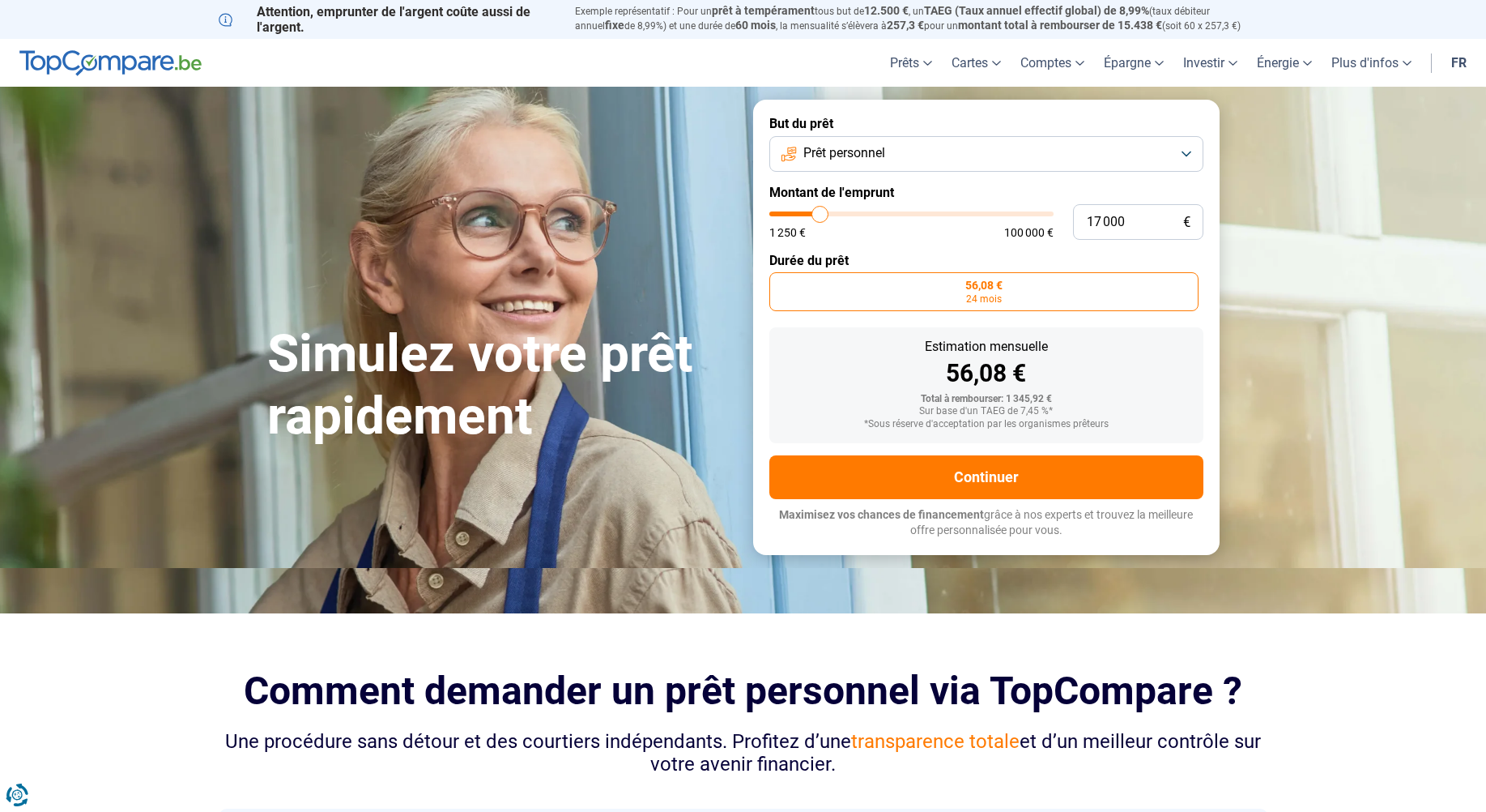
type input "16 250"
type input "16250"
type input "15 750"
type input "15750"
type input "15 000"
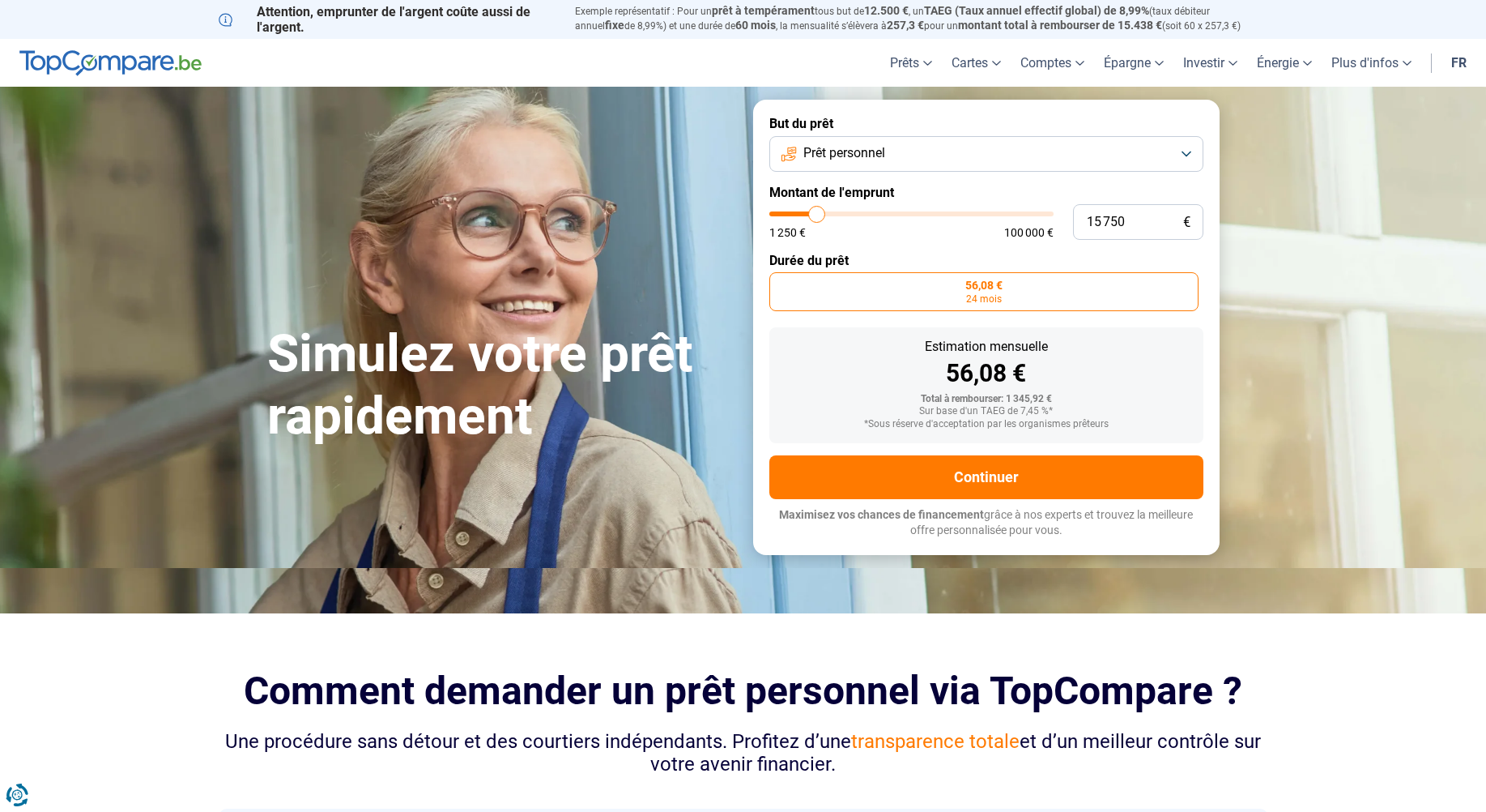
type input "15000"
type input "14 750"
type input "14750"
type input "14 500"
type input "14500"
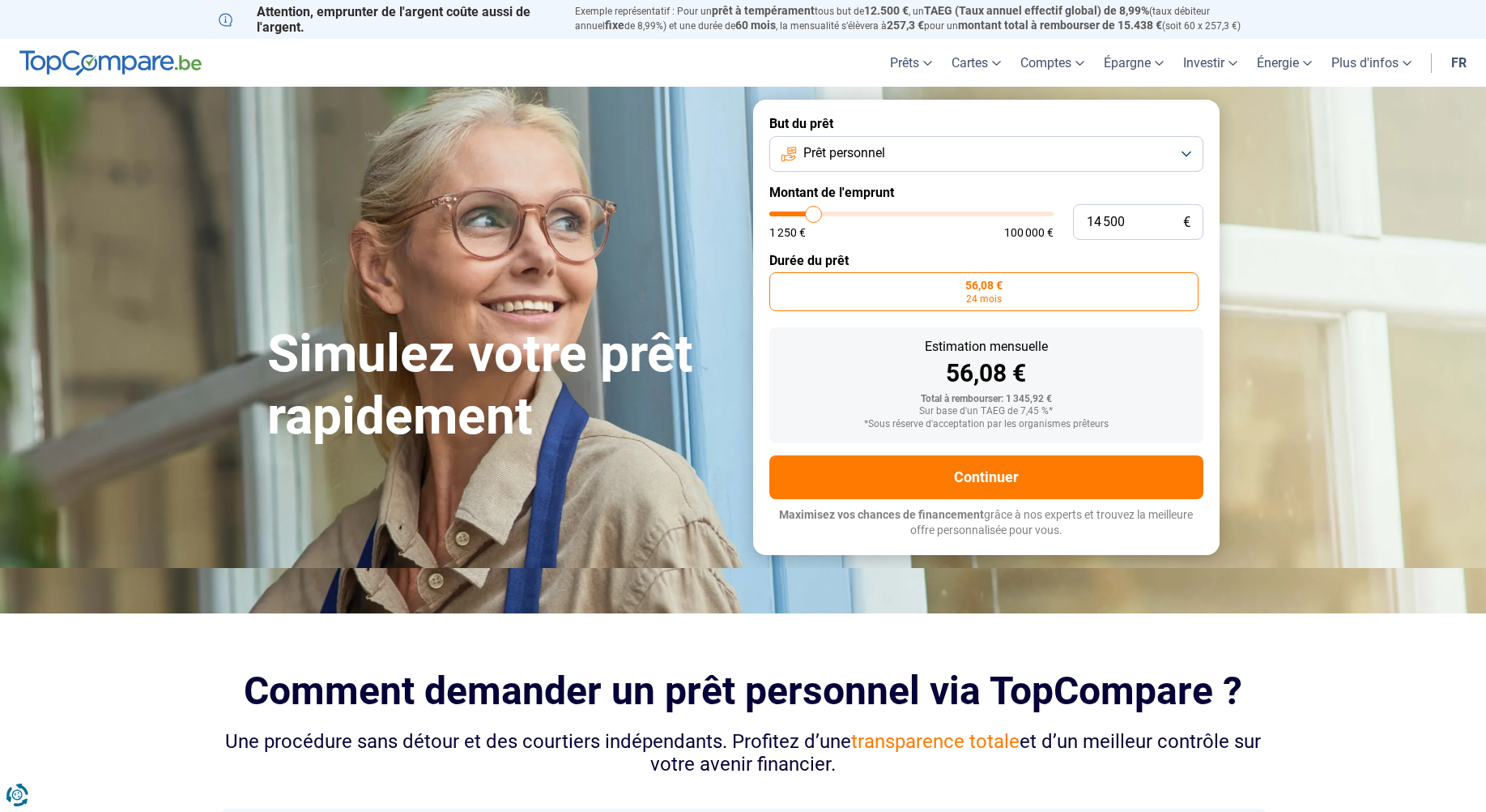
type input "14 000"
type input "14000"
type input "13 250"
type input "13250"
type input "13 000"
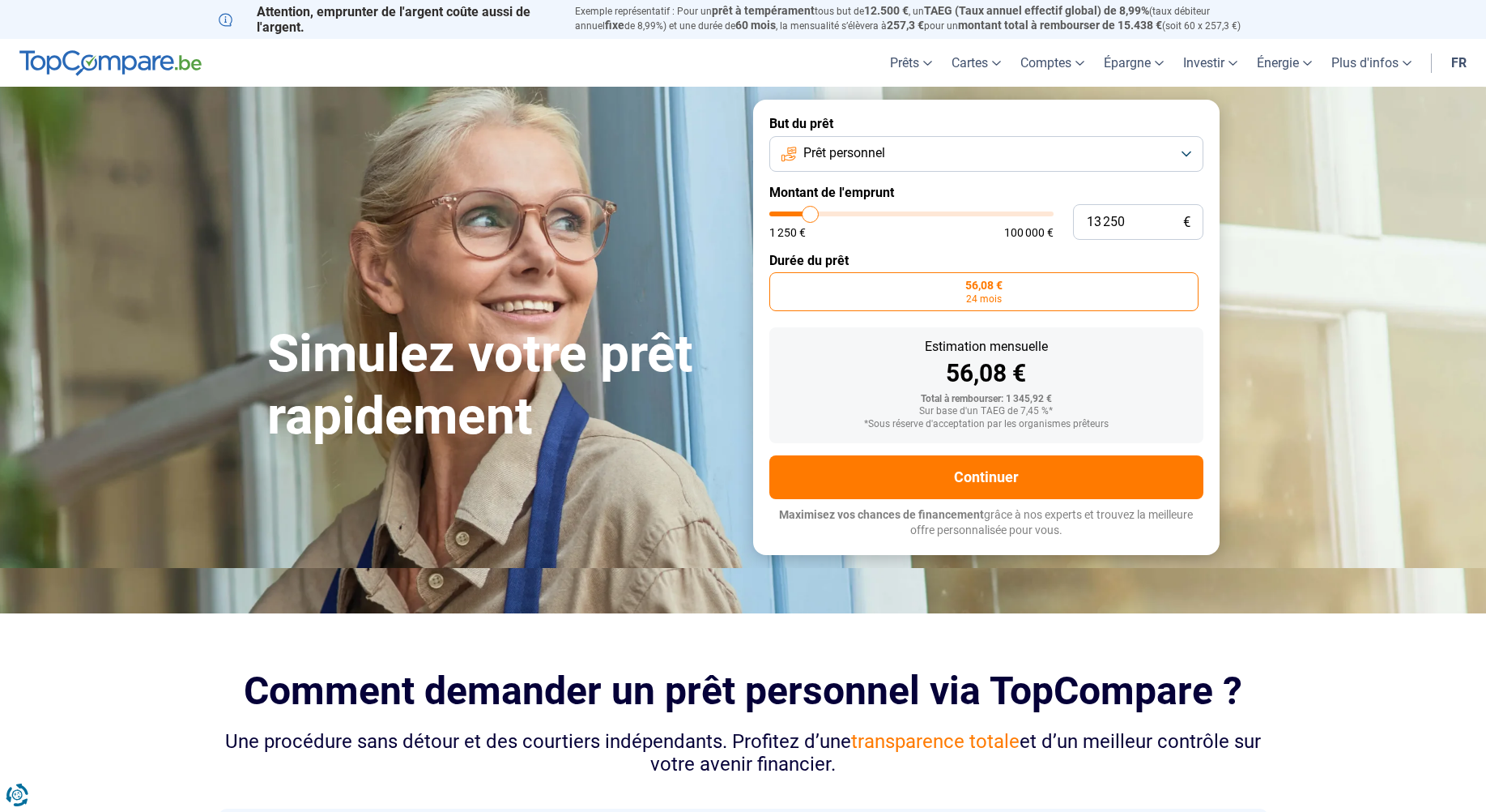
type input "13000"
type input "11 750"
type input "11750"
type input "11 500"
type input "11500"
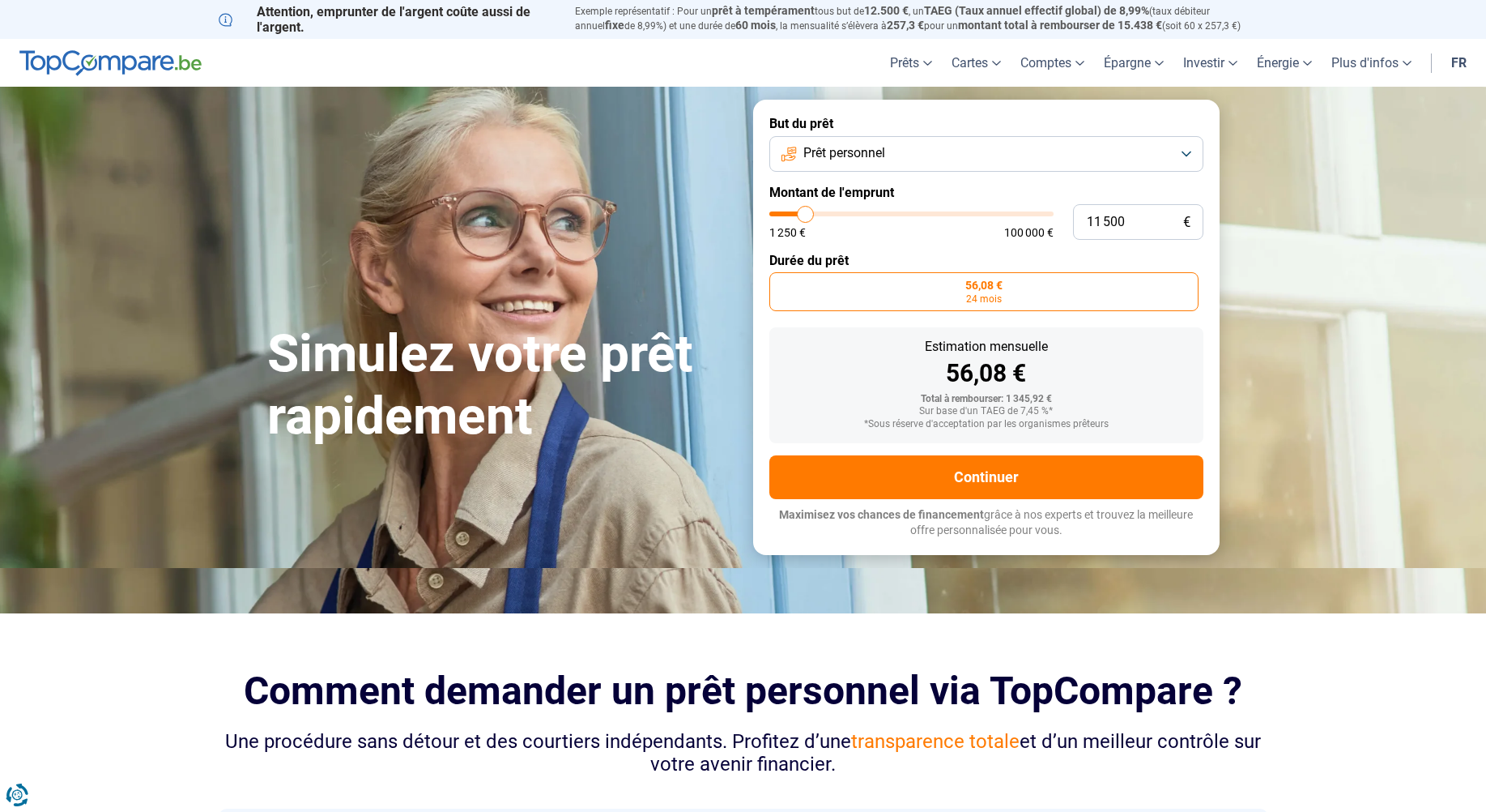
type input "11 000"
type input "11000"
type input "10 000"
type input "10000"
type input "7 000"
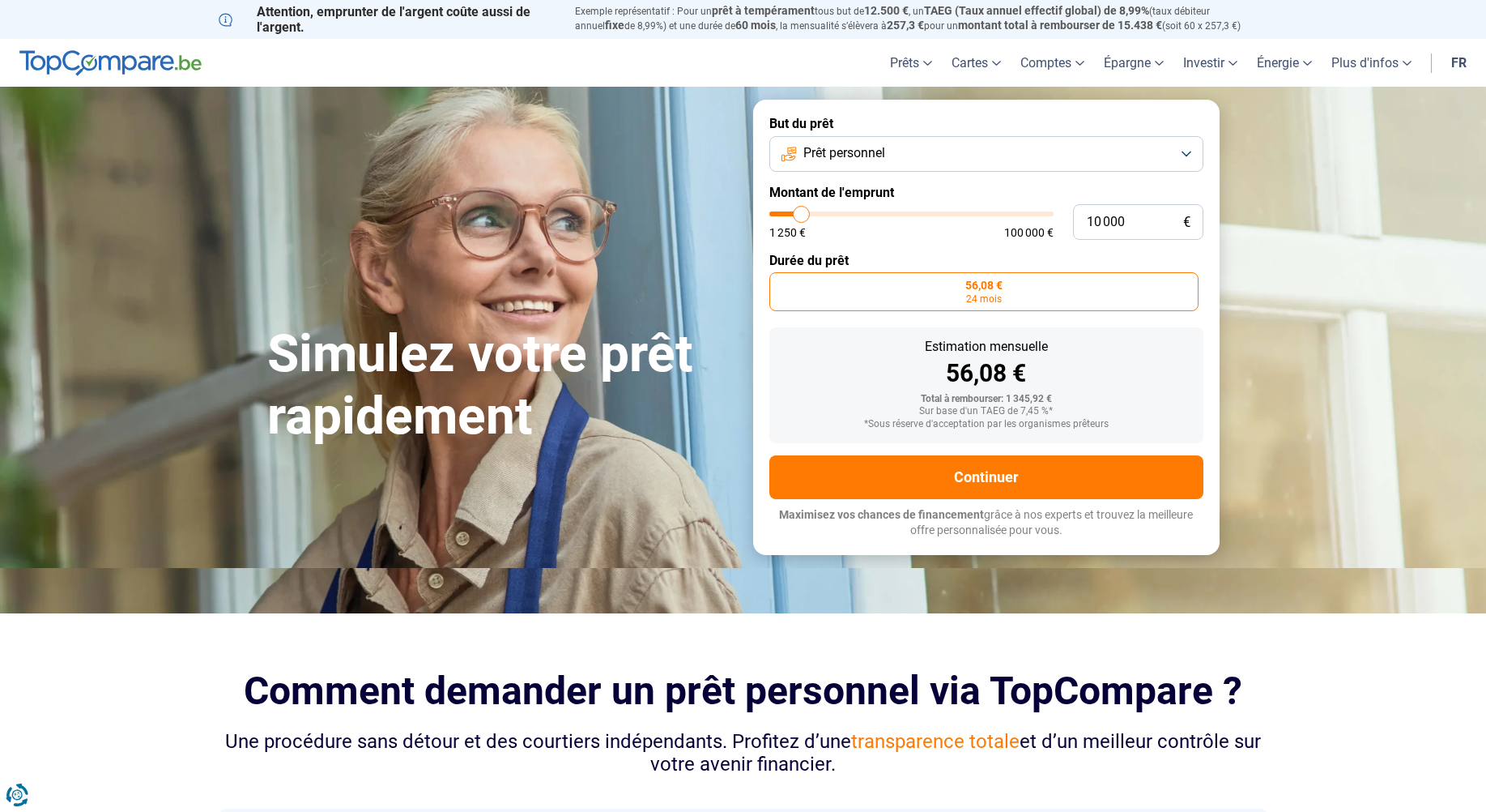
type input "7000"
type input "6 500"
type input "6500"
type input "5 500"
type input "5500"
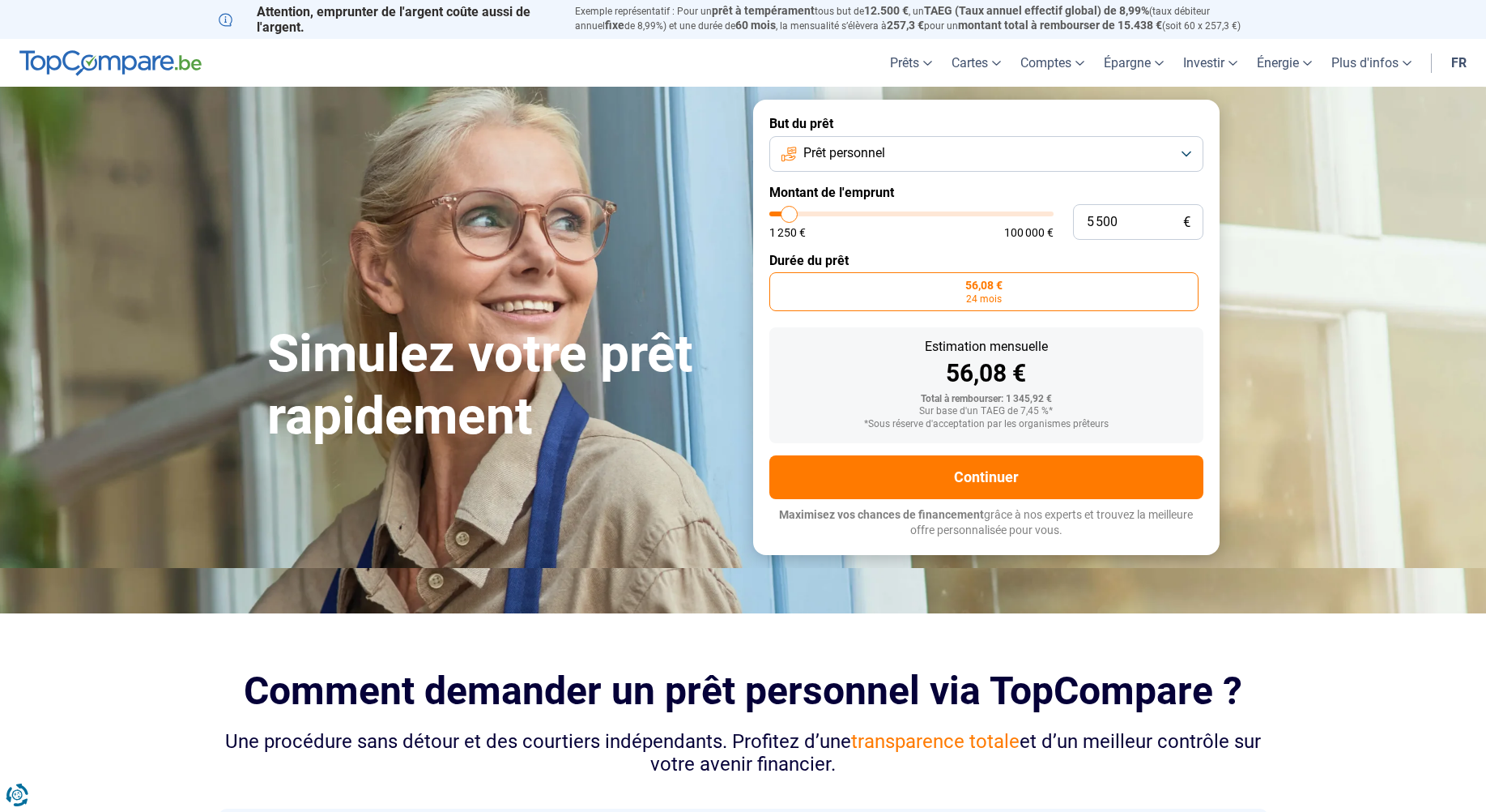
type input "5 000"
type input "5000"
type input "4 500"
type input "4500"
type input "4 250"
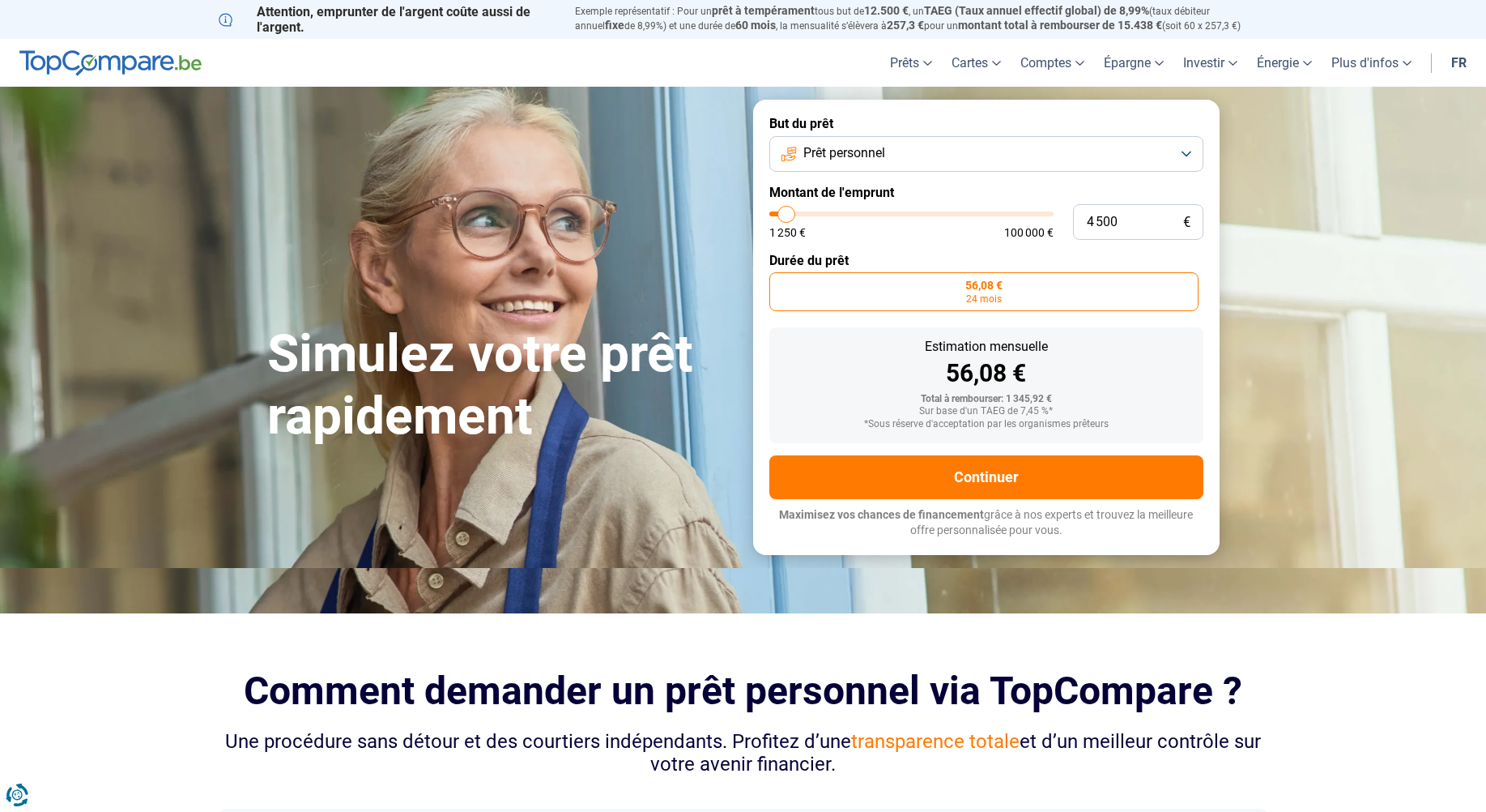
type input "4250"
type input "3 500"
type input "3500"
type input "2 250"
type input "2250"
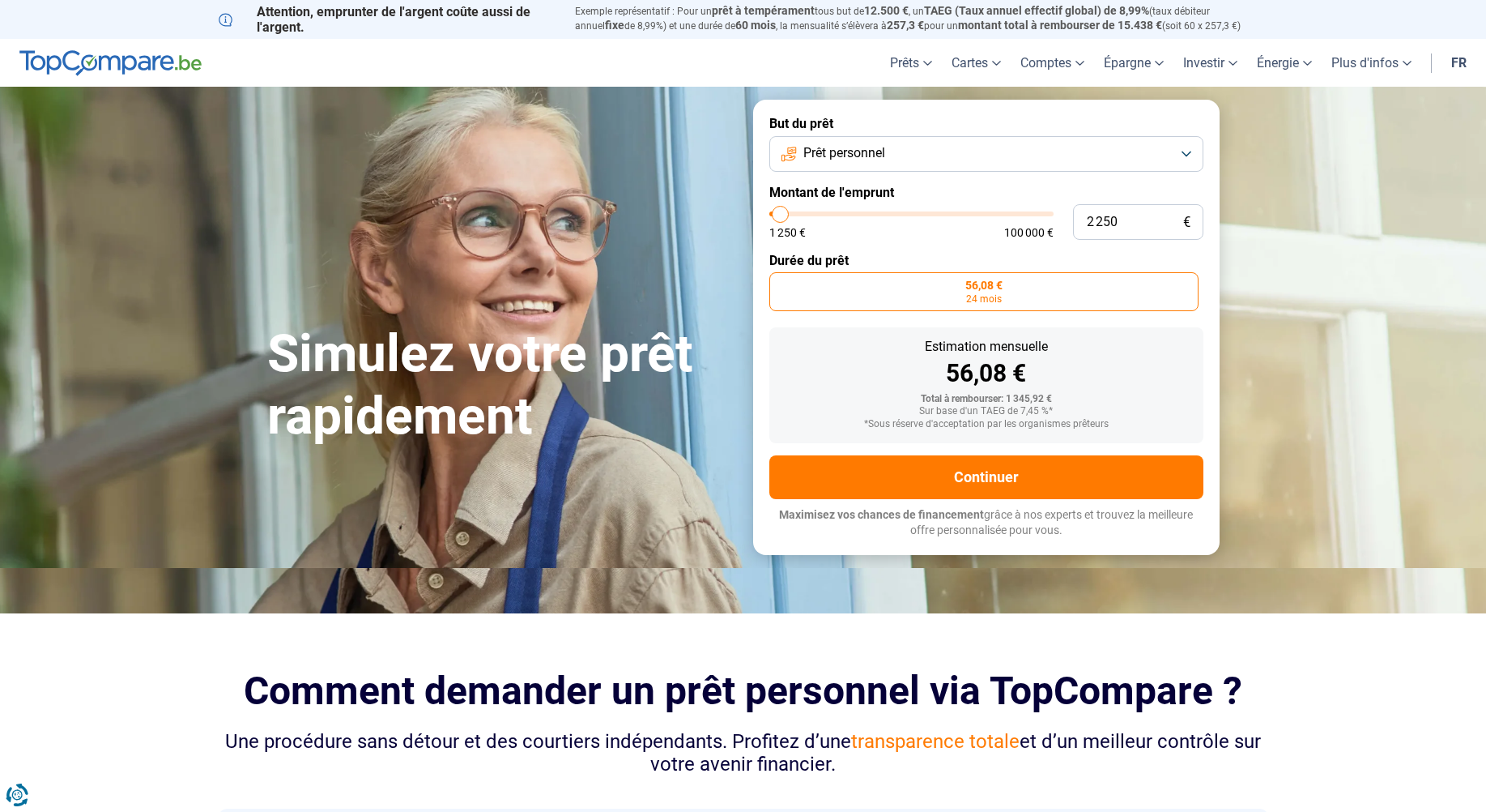
type input "2 000"
type input "2000"
click at [780, 211] on input "range" at bounding box center [911, 213] width 284 height 5
click at [1187, 149] on button "Prêt personnel" at bounding box center [986, 154] width 434 height 36
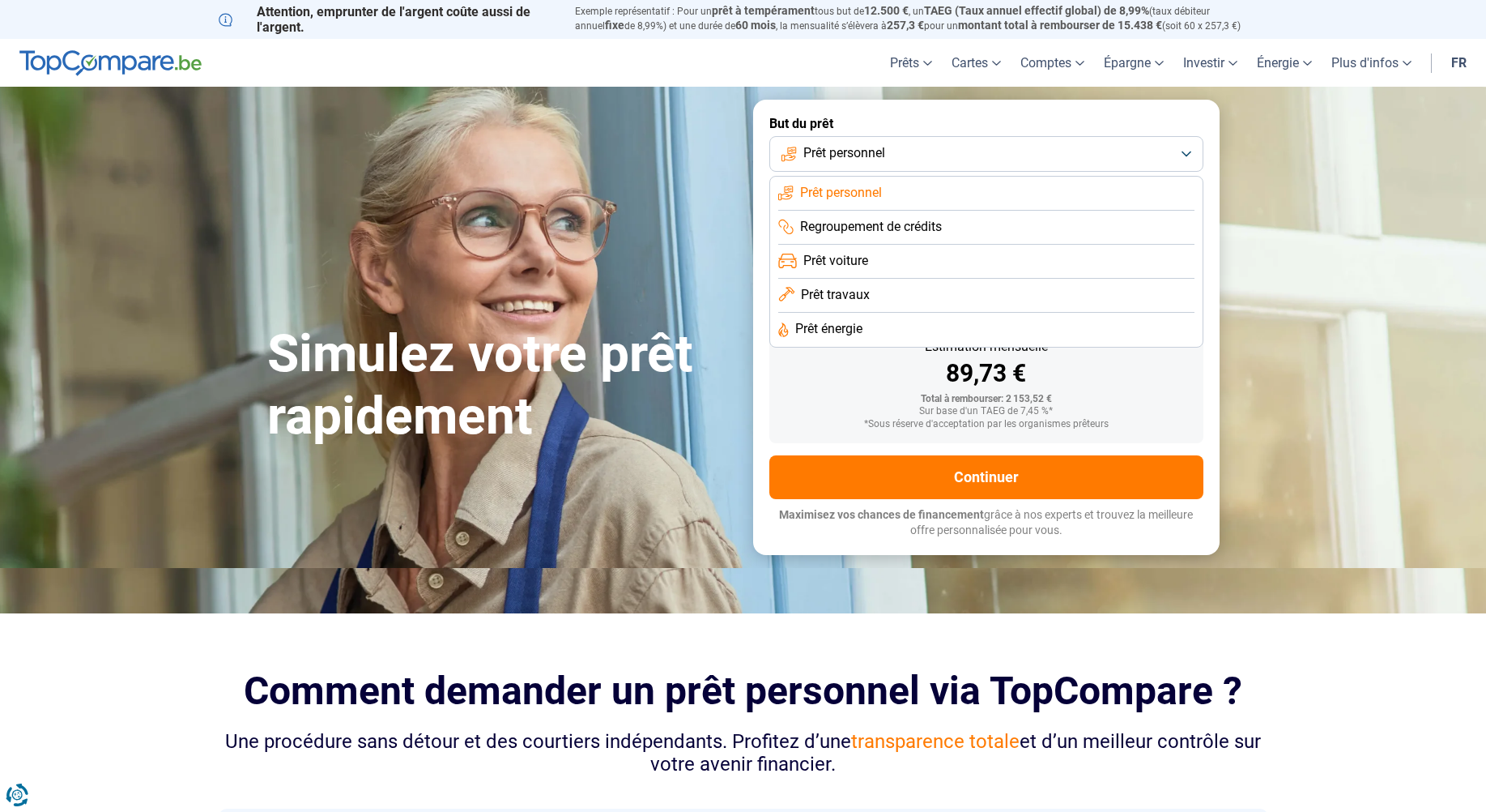
click at [897, 264] on li "Prêt voiture" at bounding box center [986, 262] width 416 height 34
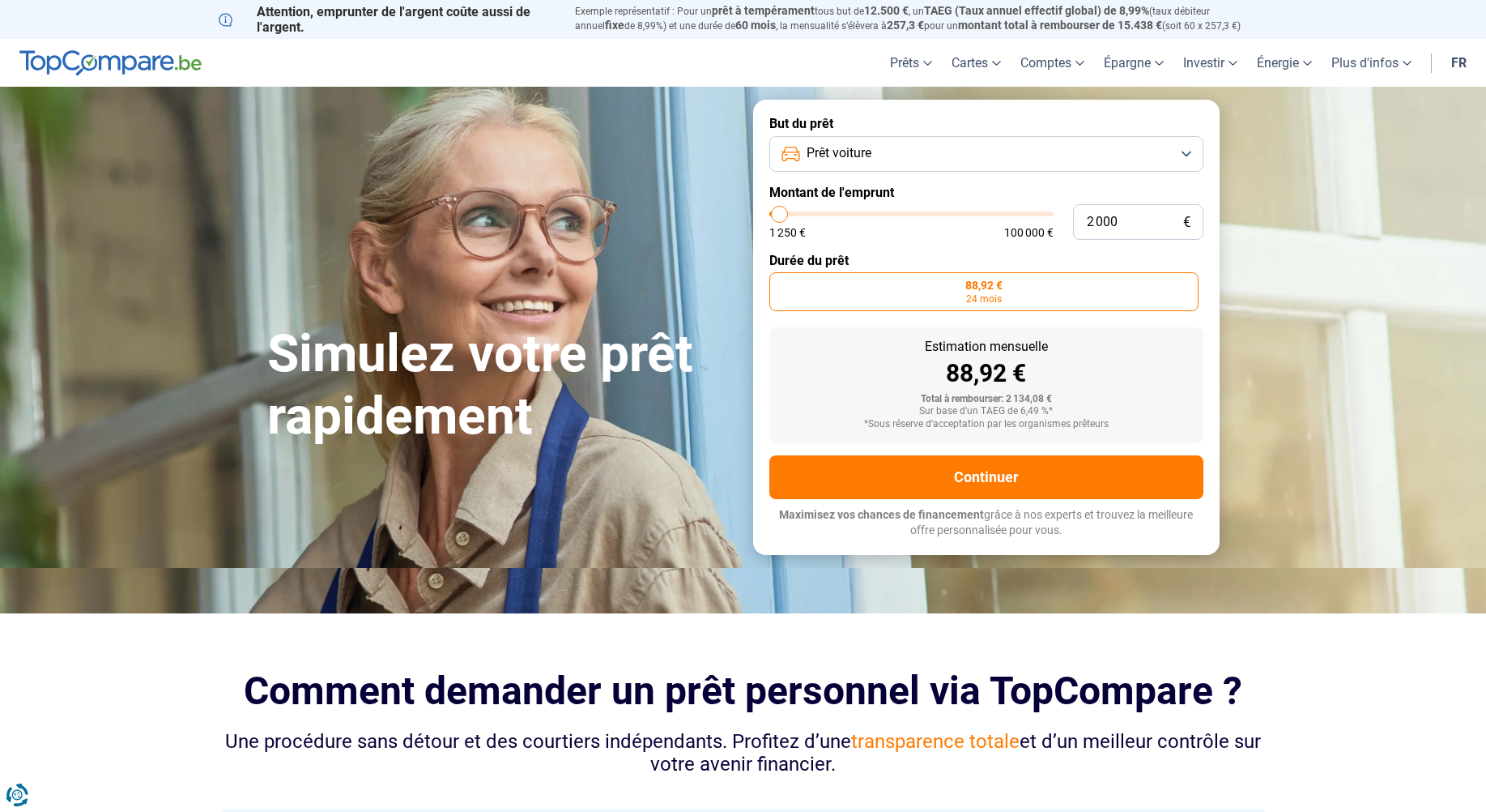
type input "3 500"
type input "3500"
type input "3 750"
type input "3750"
type input "4 000"
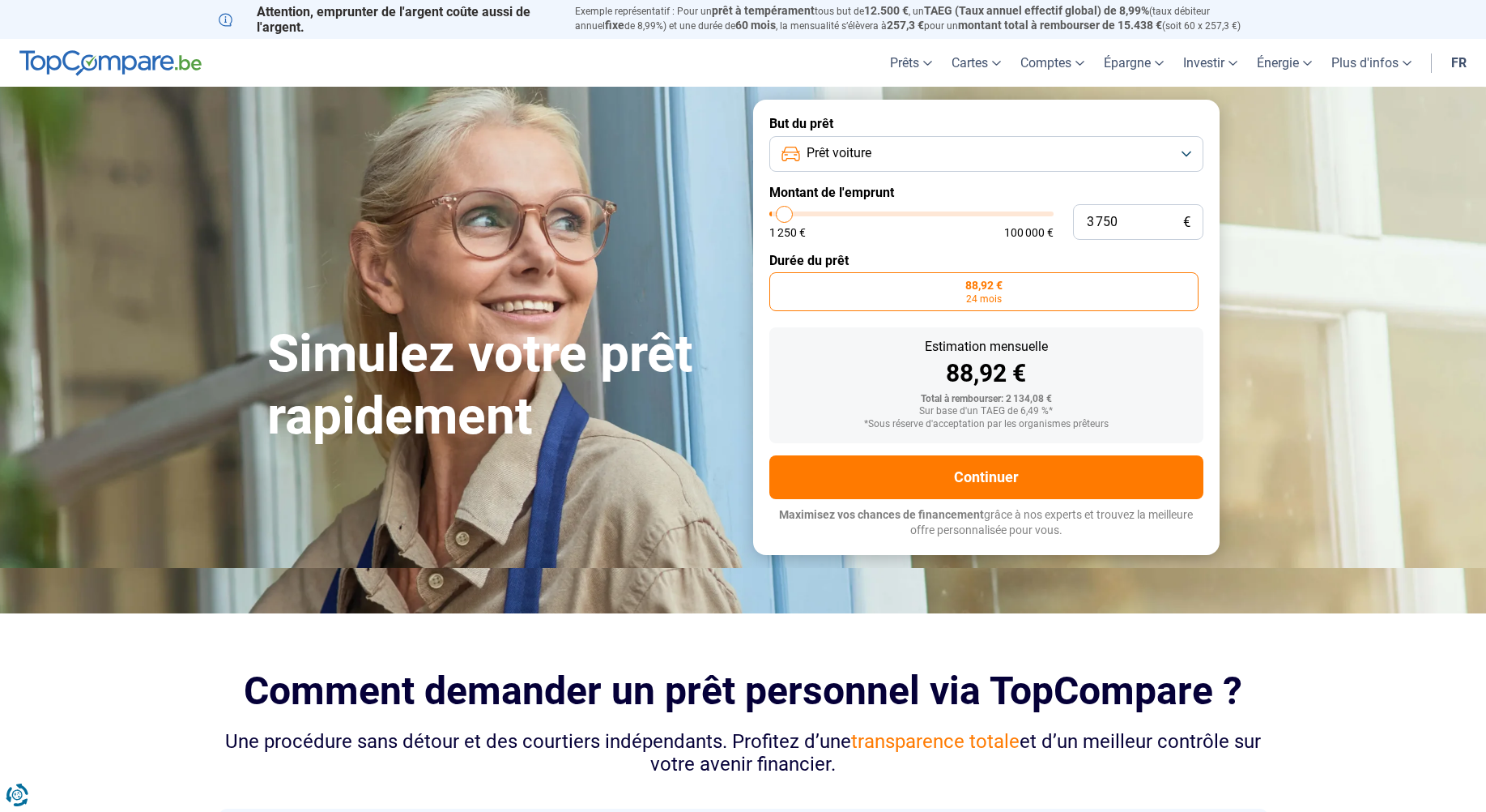
type input "4000"
type input "4 250"
type input "4250"
type input "4 500"
type input "4500"
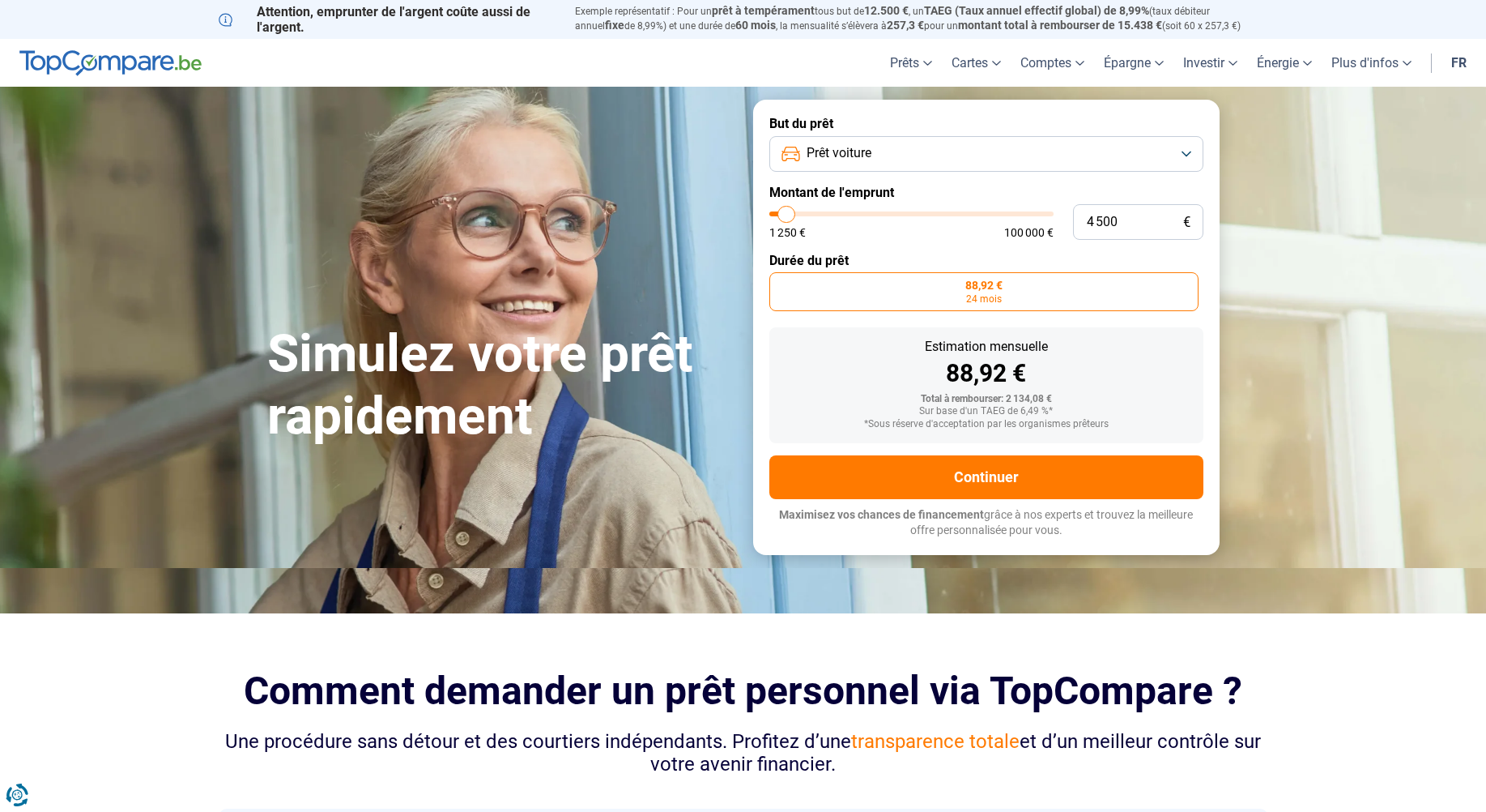
type input "5 000"
type input "5000"
type input "5 250"
type input "5250"
type input "5 500"
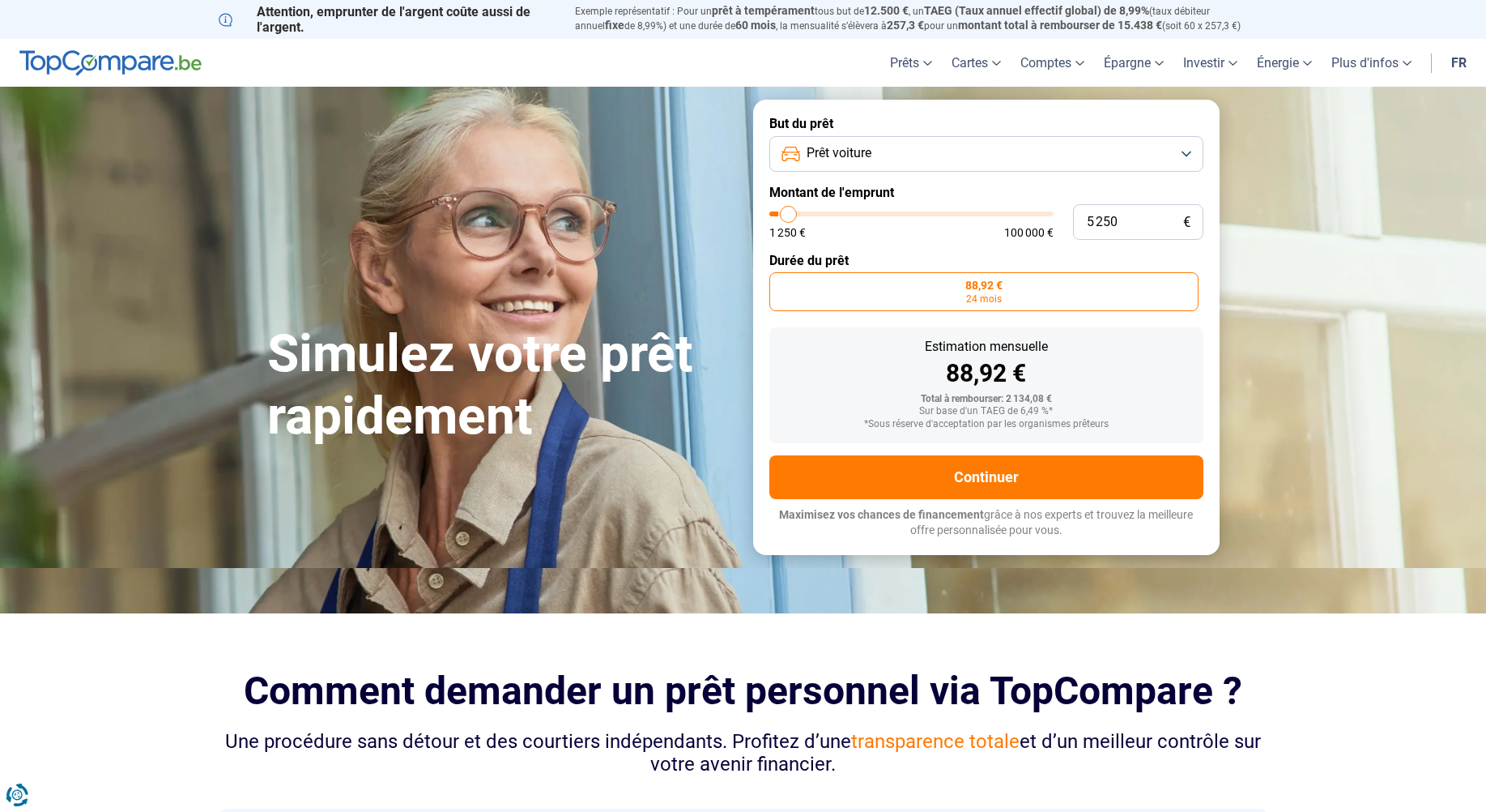
type input "5500"
type input "5 750"
type input "5750"
type input "8 750"
type input "8750"
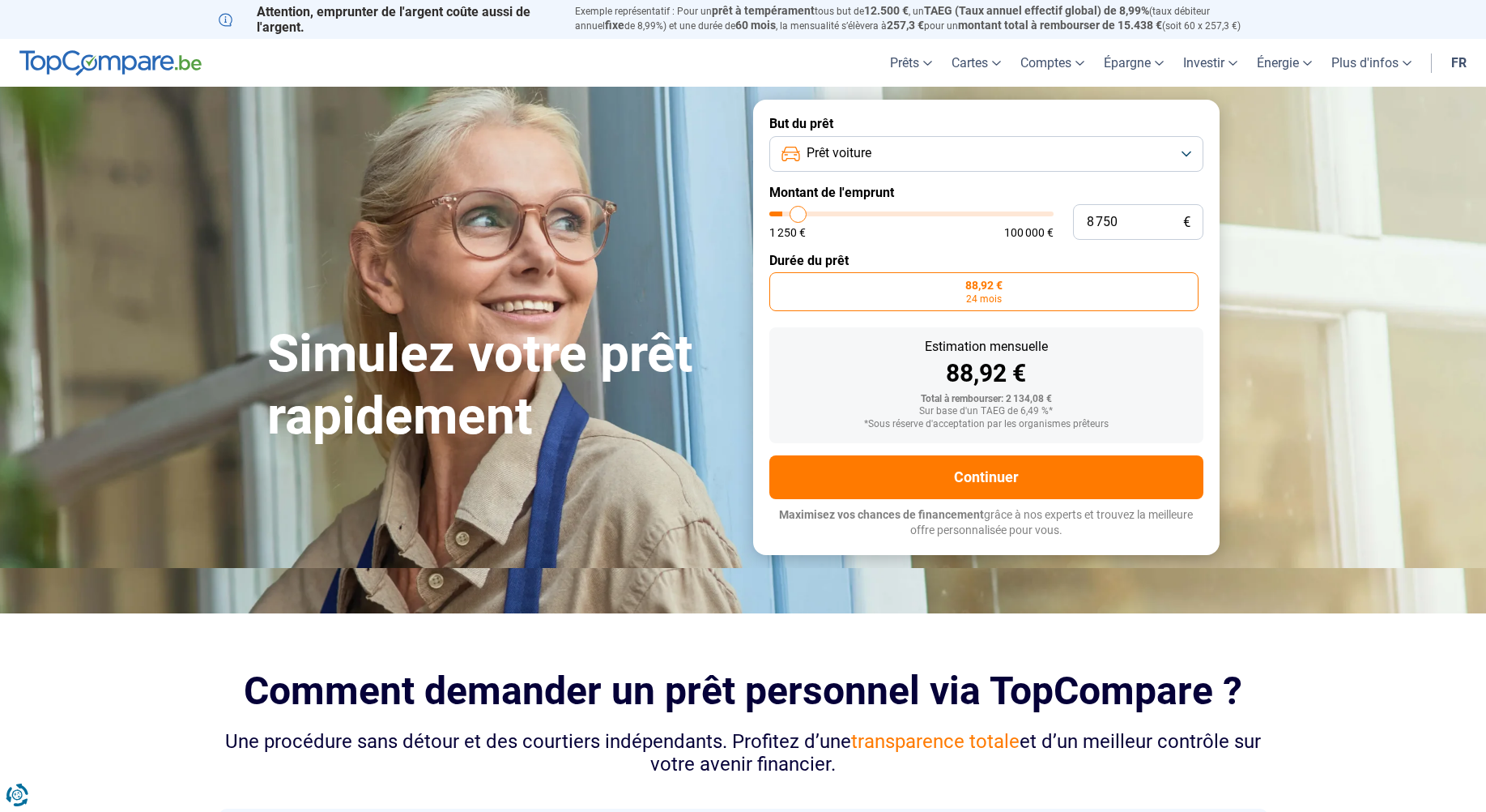
type input "9 750"
type input "9750"
type input "11 500"
type input "11500"
type input "11 750"
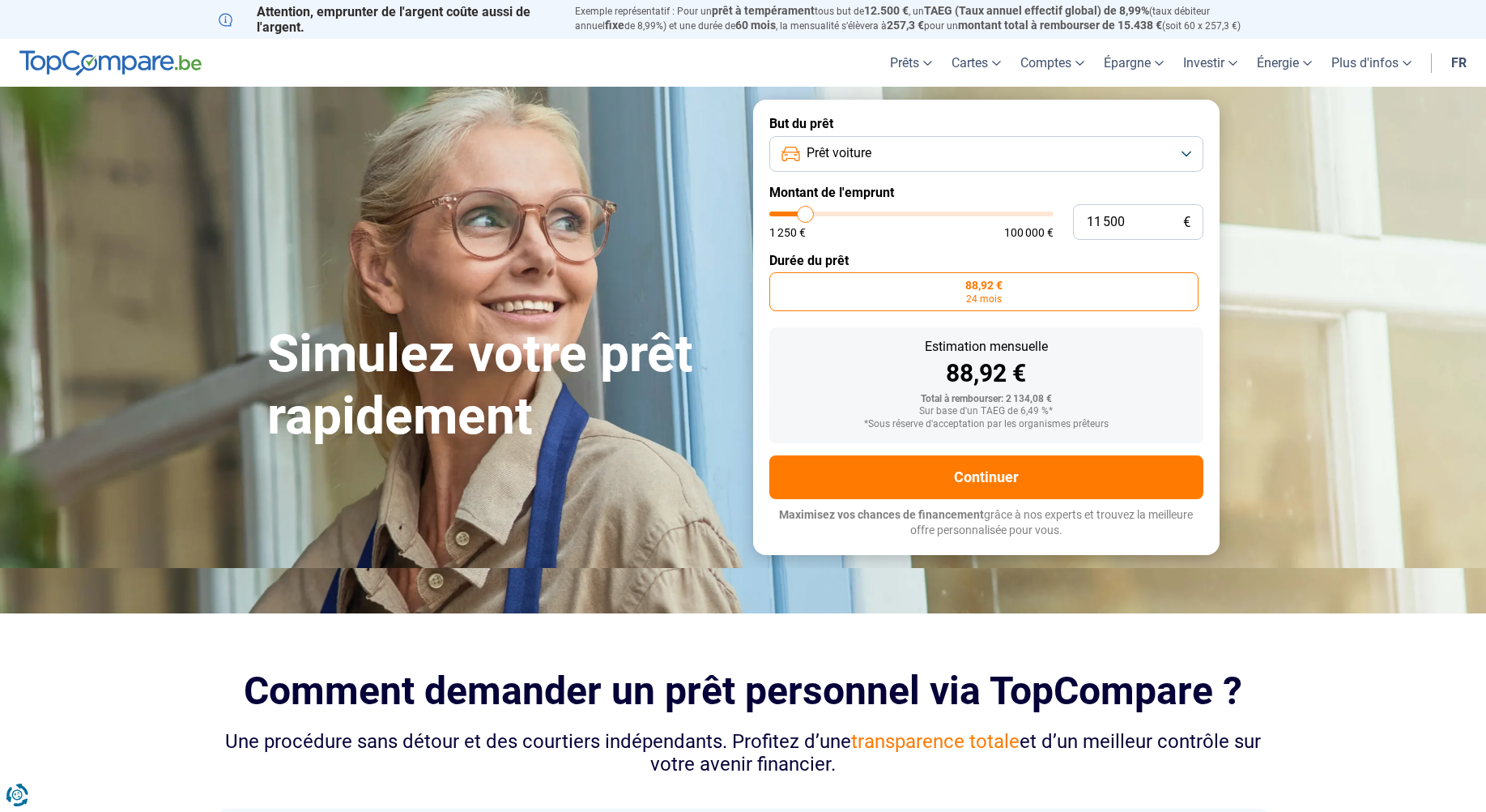
type input "11750"
type input "12 000"
type input "12000"
type input "11 500"
type input "11500"
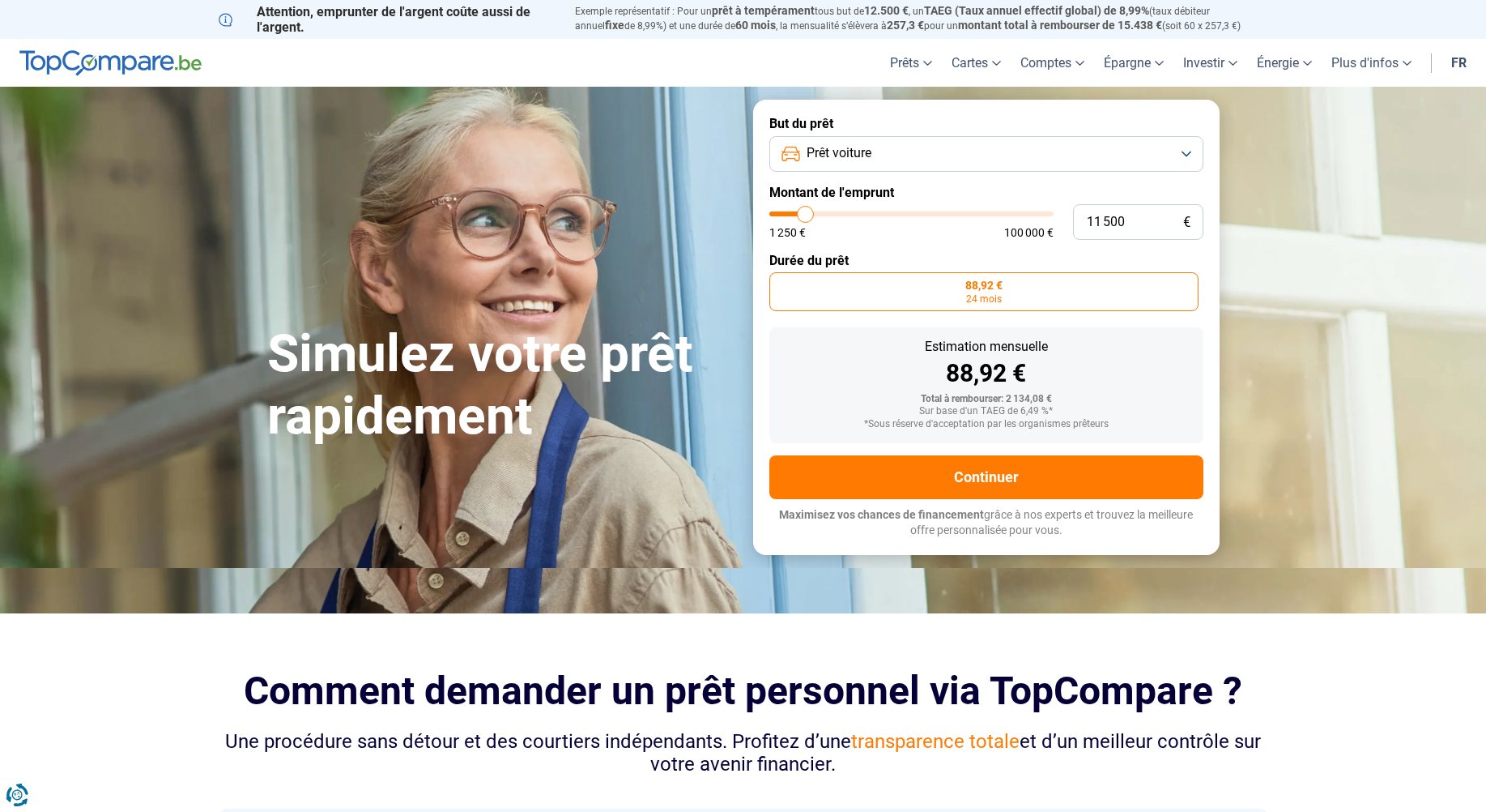
type input "10 500"
type input "10500"
type input "10 250"
type input "10250"
type input "10 000"
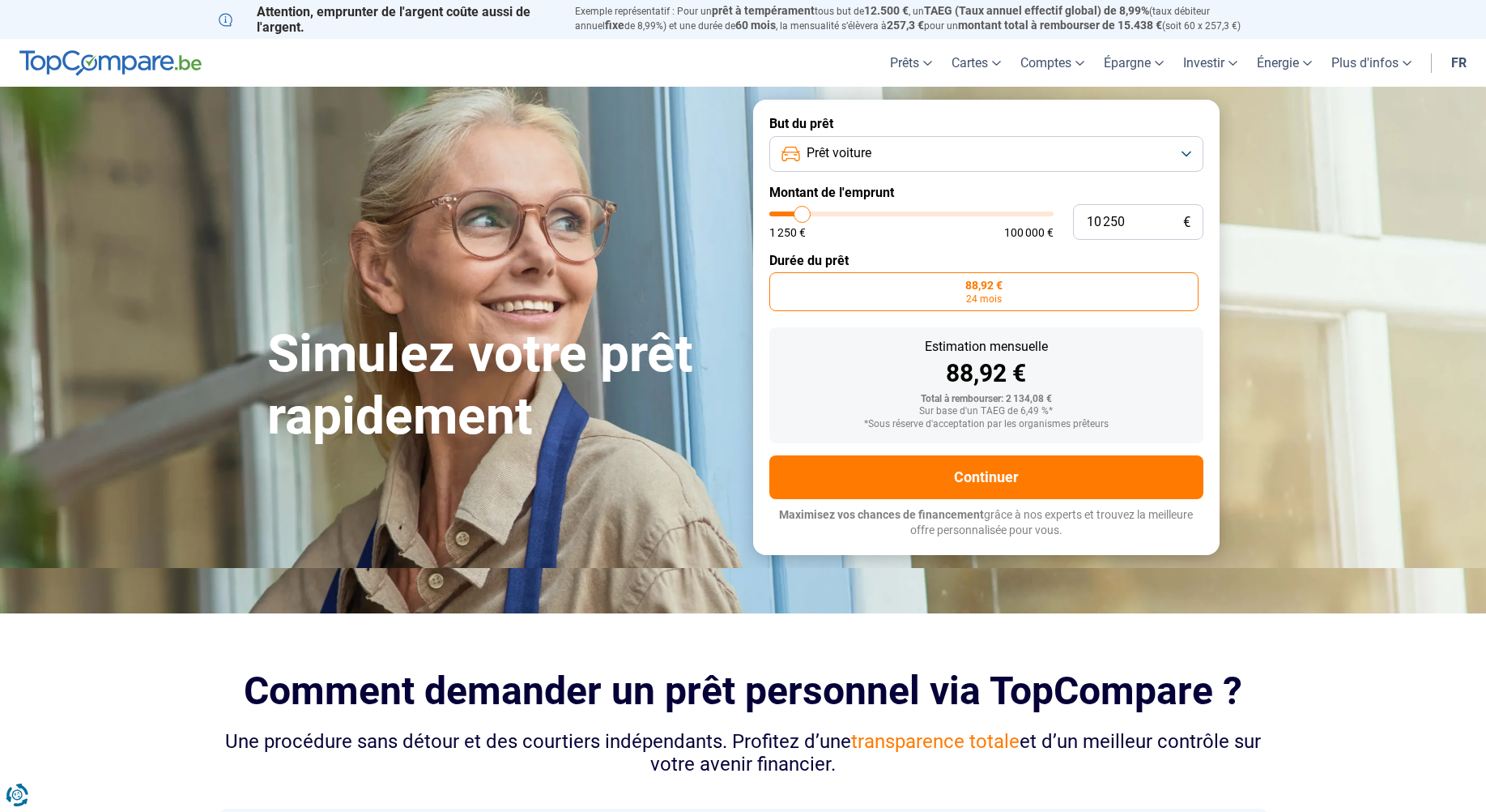
type input "10000"
type input "9 000"
drag, startPoint x: 782, startPoint y: 214, endPoint x: 791, endPoint y: 213, distance: 8.1
click at [791, 213] on input "range" at bounding box center [911, 213] width 284 height 5
click at [795, 211] on input "range" at bounding box center [911, 213] width 284 height 5
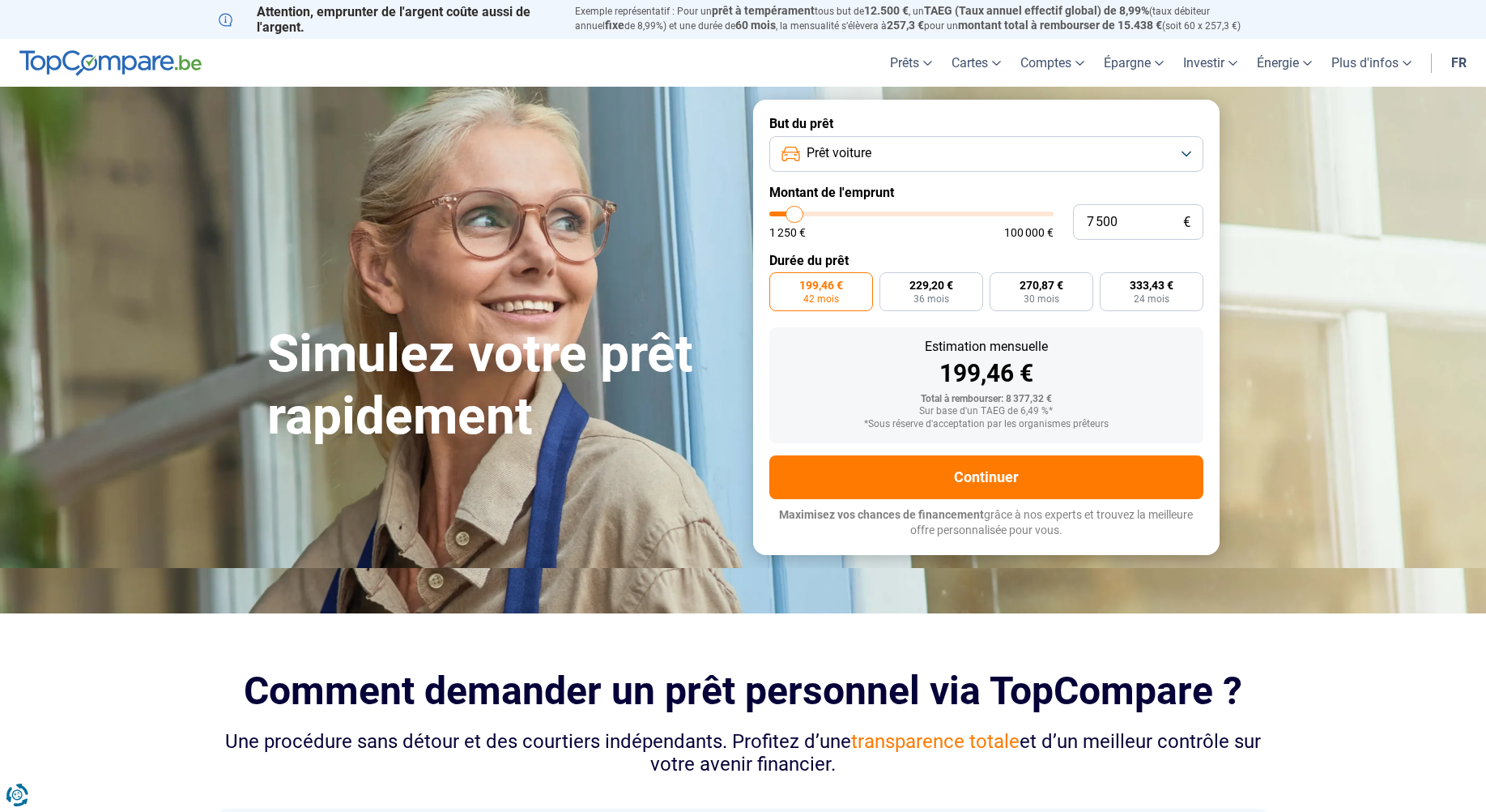
click at [1193, 150] on button "Prêt voiture" at bounding box center [986, 154] width 434 height 36
